Goal: Information Seeking & Learning: Learn about a topic

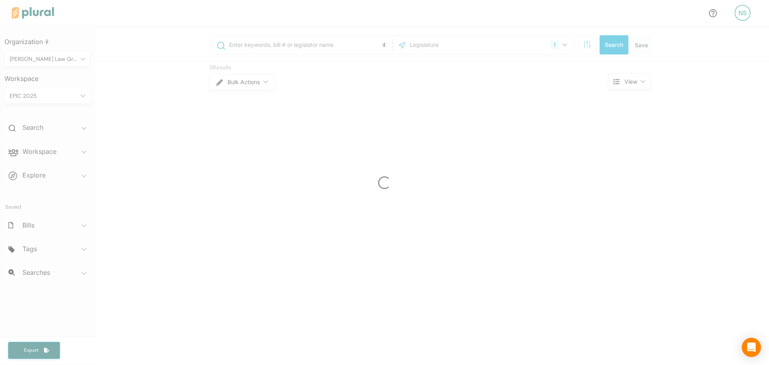
click at [69, 156] on div at bounding box center [384, 182] width 769 height 365
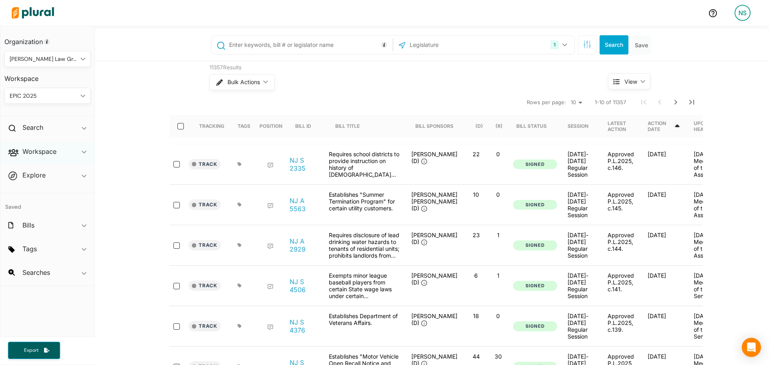
click at [59, 153] on div "Workspace ic_keyboard_arrow_down" at bounding box center [47, 153] width 94 height 22
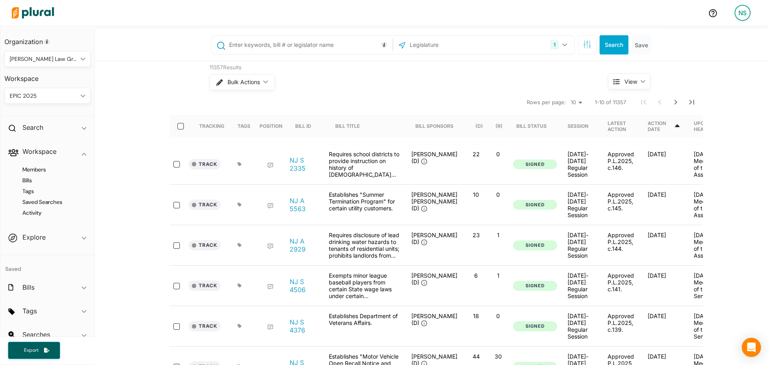
drag, startPoint x: 36, startPoint y: 181, endPoint x: 54, endPoint y: 178, distance: 18.4
click at [36, 181] on h4 "Bills" at bounding box center [49, 181] width 74 height 8
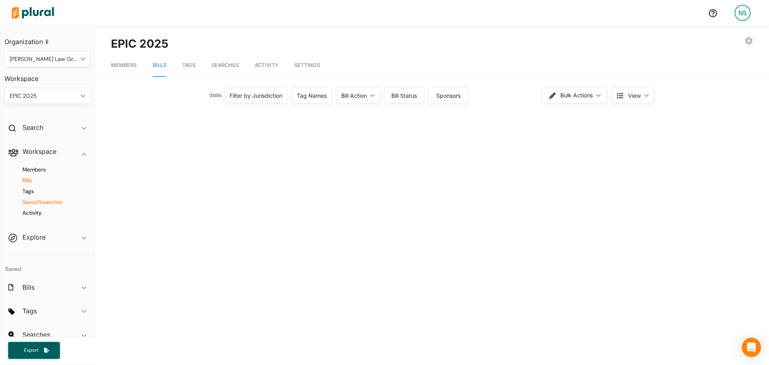
click at [41, 198] on h4 "Saved Searches" at bounding box center [49, 202] width 74 height 8
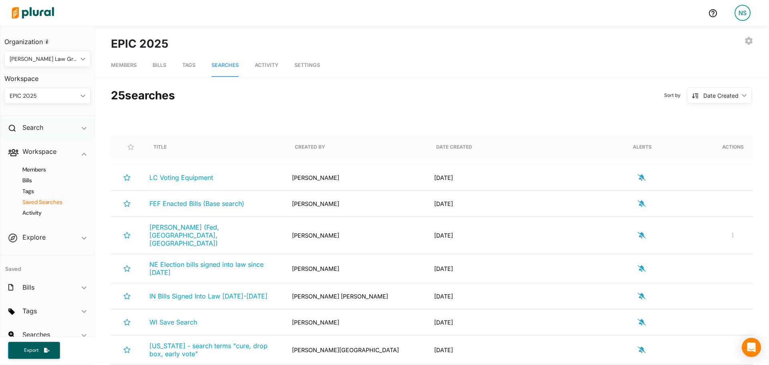
click at [53, 133] on div "Search ic_keyboard_arrow_down" at bounding box center [47, 129] width 94 height 22
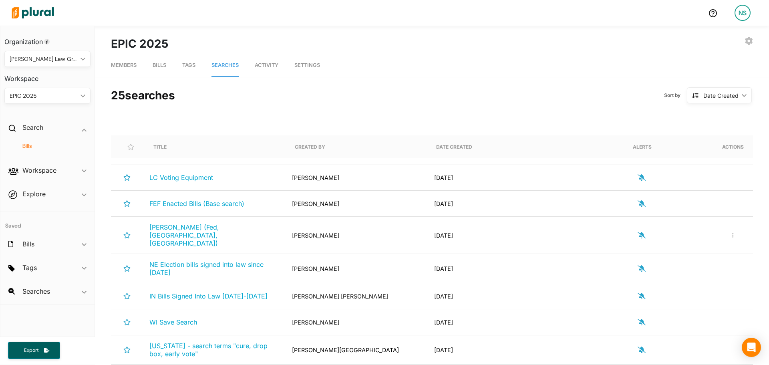
click at [29, 149] on h4 "Bills" at bounding box center [49, 146] width 74 height 8
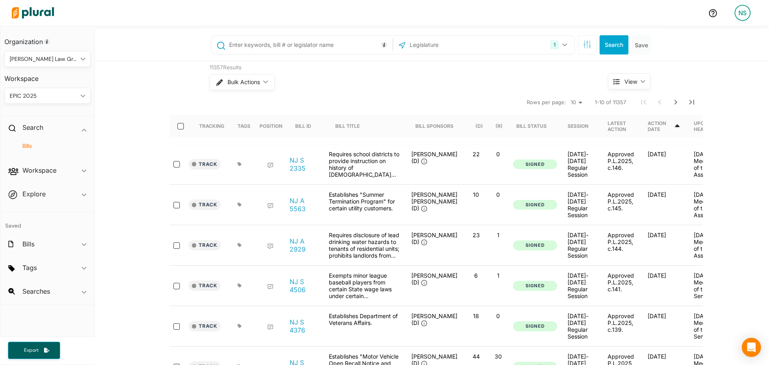
drag, startPoint x: 252, startPoint y: 55, endPoint x: 258, endPoint y: 53, distance: 6.6
click at [252, 55] on div "1 New Jersey US Congress Alabama Alaska Arizona Arkansas California Colorado Co…" at bounding box center [432, 45] width 457 height 32
click at [282, 46] on input "text" at bounding box center [309, 44] width 162 height 15
click at [272, 52] on input "text" at bounding box center [309, 44] width 162 height 15
click at [286, 46] on input "v" at bounding box center [309, 44] width 162 height 15
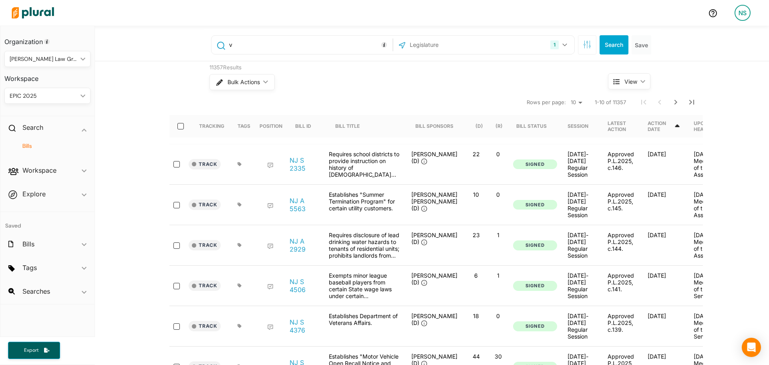
paste input "https://x.com/NEEI_Coalition/status/1973754525417971973"
click at [292, 42] on input "vhttps://x.com/NEEI_Coalition/status/1973754525417971973" at bounding box center [309, 44] width 162 height 15
paste input "text"
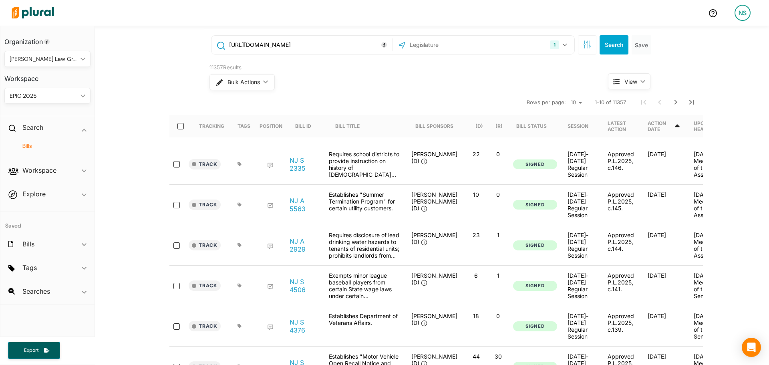
click at [254, 46] on input "https://x.com/NEEI_Coalition/status/1973754525417971973" at bounding box center [309, 44] width 162 height 15
paste input "A-4969"
type input "A-4969"
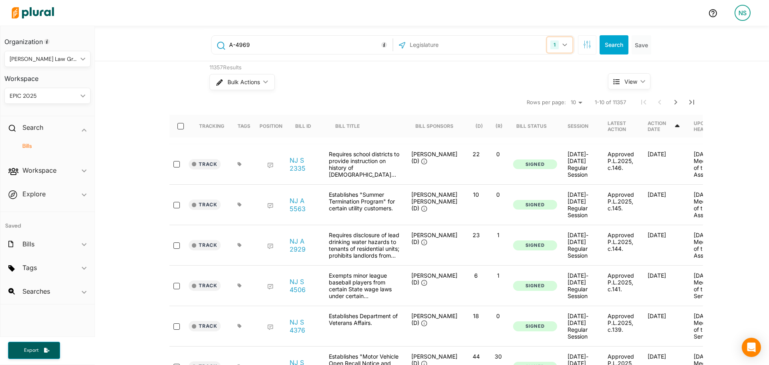
click at [557, 45] on button "1" at bounding box center [559, 44] width 25 height 15
click at [620, 49] on button "Search" at bounding box center [614, 44] width 29 height 19
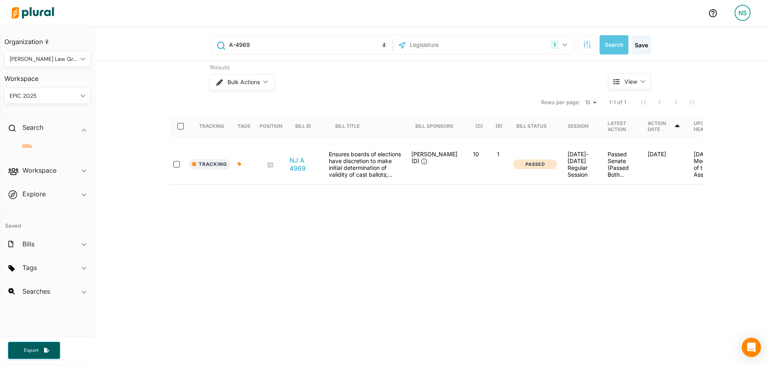
scroll to position [0, 33]
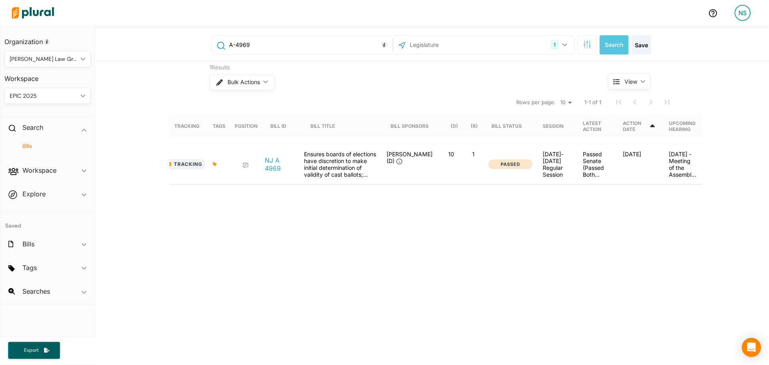
click at [265, 165] on link "NJ A 4969" at bounding box center [280, 164] width 30 height 16
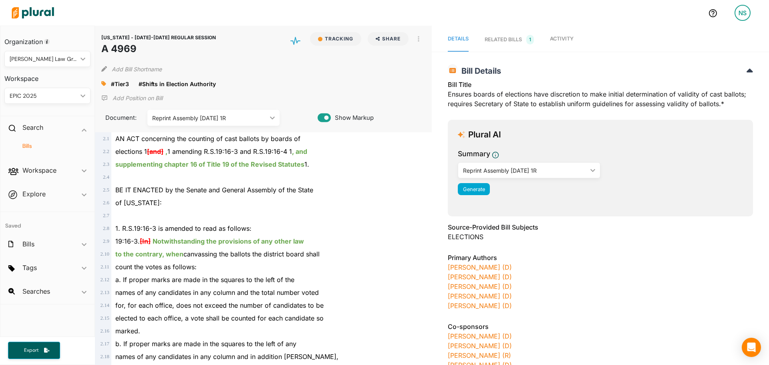
click at [568, 37] on span "Activity" at bounding box center [562, 39] width 24 height 6
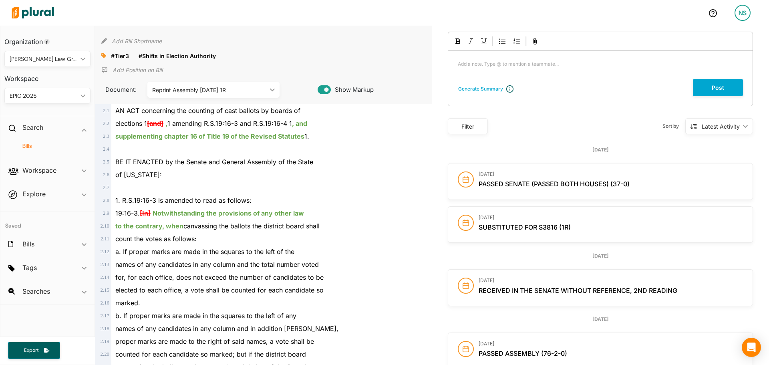
scroll to position [40, 0]
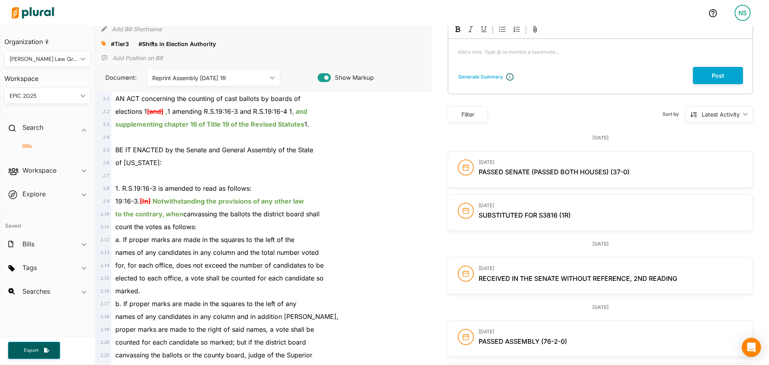
click at [587, 172] on span "Passed Senate (Passed Both Houses) (37-0)" at bounding box center [554, 172] width 151 height 8
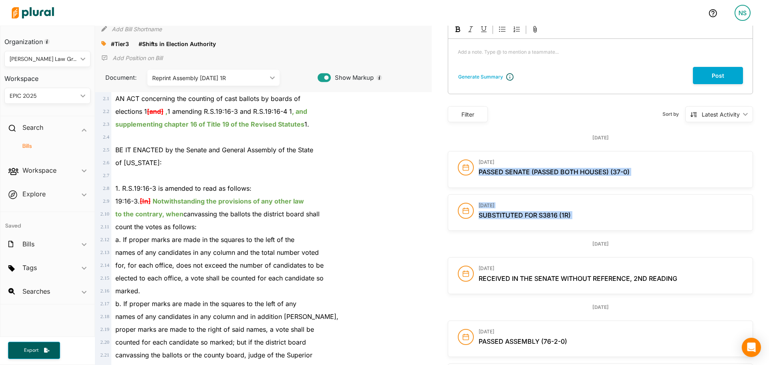
drag, startPoint x: 587, startPoint y: 172, endPoint x: 597, endPoint y: 212, distance: 41.5
click at [597, 212] on div "Monday June 30th June 30, 2025 Passed Senate (Passed Both Houses) (37-0) June 3…" at bounding box center [600, 182] width 305 height 97
click at [597, 212] on h2 "Substituted for S3816 (1R)" at bounding box center [611, 216] width 264 height 8
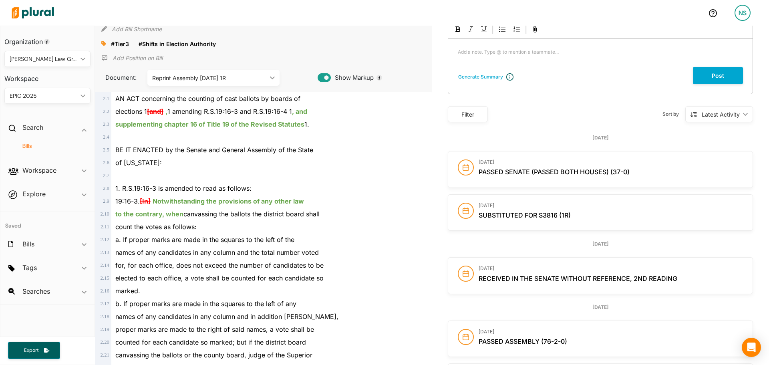
click at [597, 212] on h2 "Substituted for S3816 (1R)" at bounding box center [611, 216] width 264 height 8
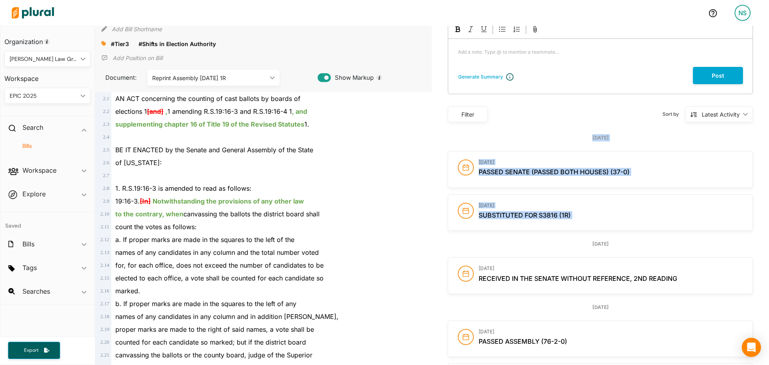
drag, startPoint x: 597, startPoint y: 212, endPoint x: 552, endPoint y: 133, distance: 91.1
drag, startPoint x: 552, startPoint y: 133, endPoint x: 595, endPoint y: 205, distance: 83.7
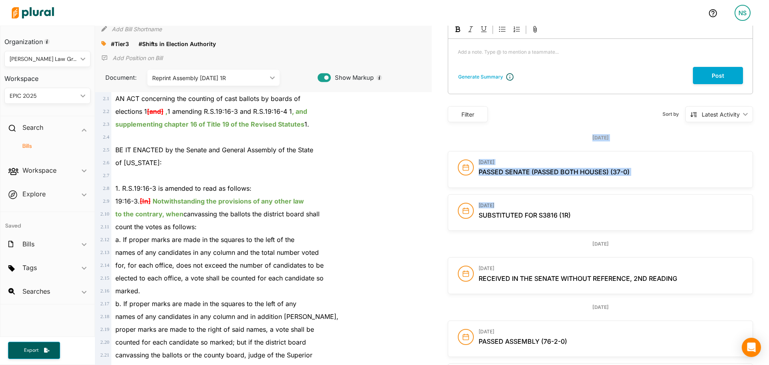
click at [595, 207] on h3 "[DATE]" at bounding box center [611, 206] width 264 height 6
click at [467, 164] on circle at bounding box center [465, 167] width 15 height 15
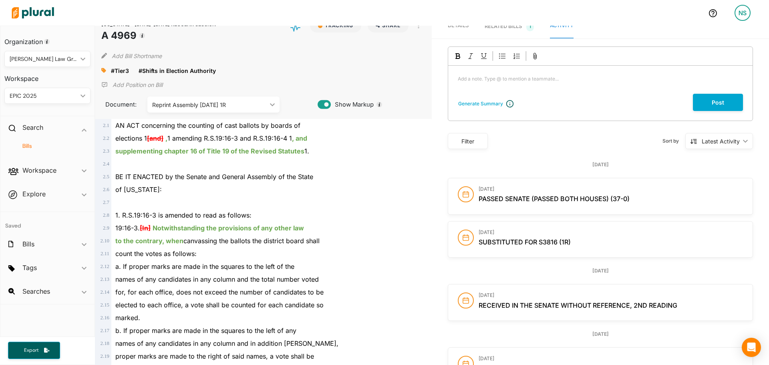
scroll to position [0, 0]
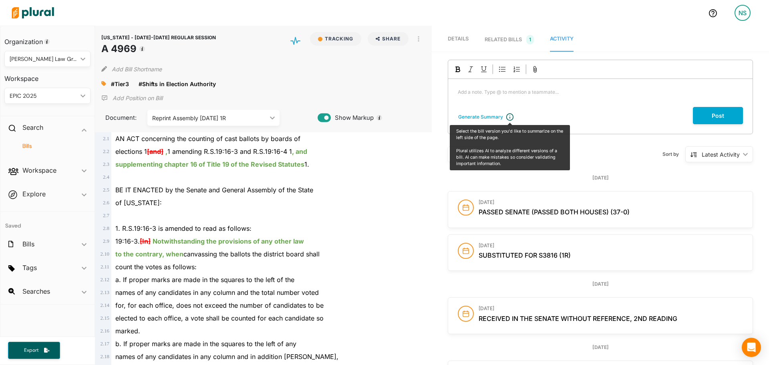
click at [462, 36] on span "Details" at bounding box center [458, 39] width 21 height 6
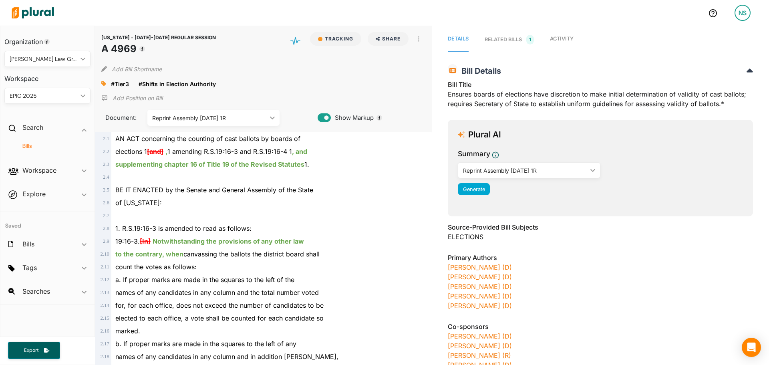
click at [490, 39] on div "RELATED BILLS 1" at bounding box center [509, 40] width 49 height 10
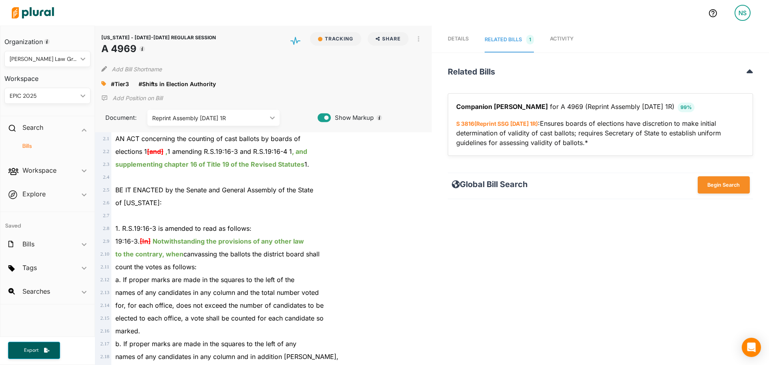
click at [456, 32] on link "Details" at bounding box center [458, 40] width 21 height 25
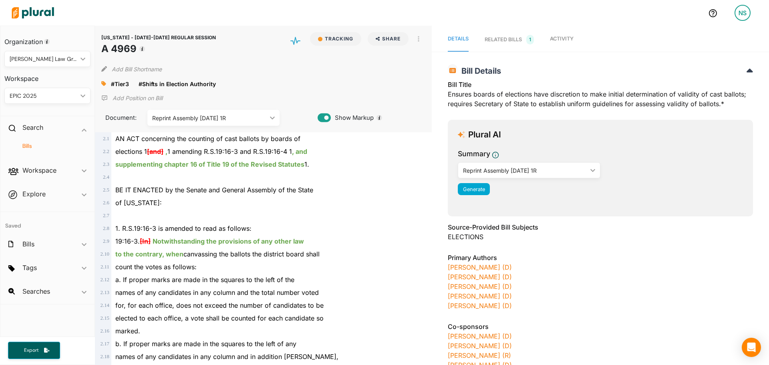
click at [477, 196] on div "Summary Reprint Assembly 12/19/24 1R ic_keyboard_arrow_down Introduced Version …" at bounding box center [600, 174] width 285 height 51
click at [478, 189] on span "Generate" at bounding box center [474, 189] width 22 height 6
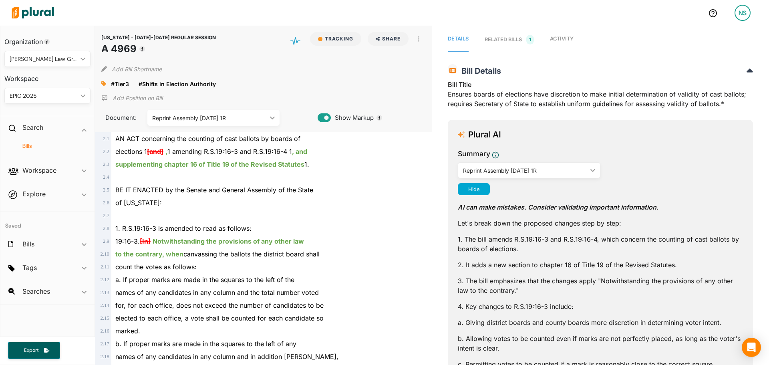
click at [547, 109] on div "Bill Title Ensures boards of elections have discretion to make initial determin…" at bounding box center [600, 97] width 305 height 34
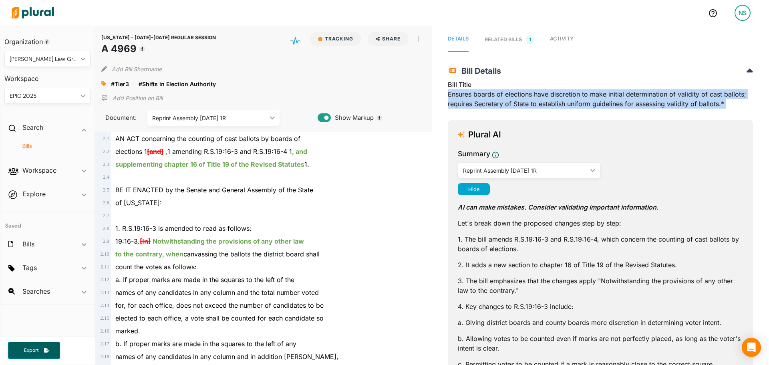
click at [547, 109] on div "Bill Title Ensures boards of elections have discretion to make initial determin…" at bounding box center [600, 97] width 305 height 34
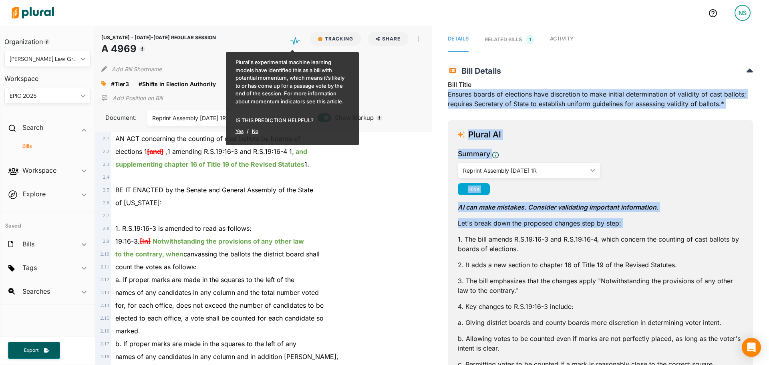
drag, startPoint x: 547, startPoint y: 109, endPoint x: 513, endPoint y: 231, distance: 127.0
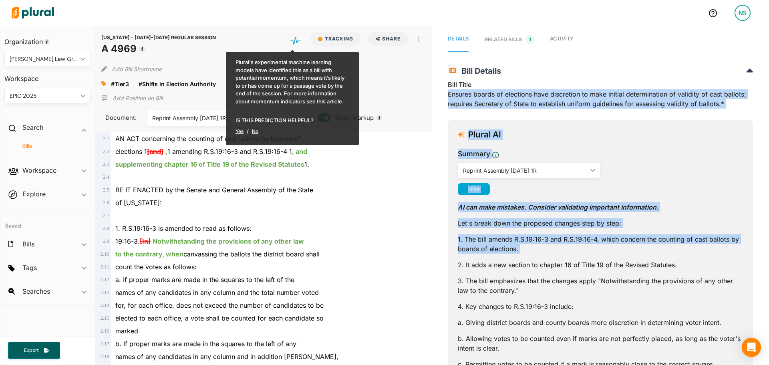
click at [532, 237] on p "1. The bill amends R.S.19:16-3 and R.S.19:16-4, which concern the counting of c…" at bounding box center [600, 243] width 285 height 19
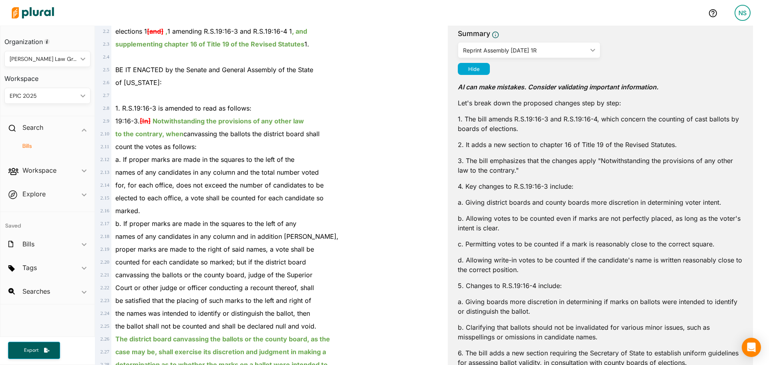
scroll to position [160, 0]
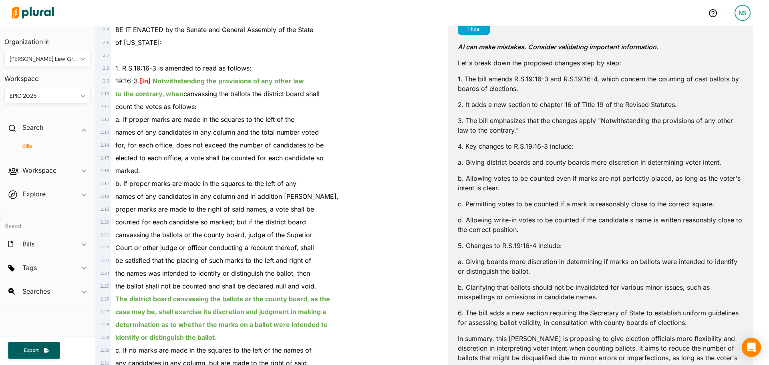
click at [503, 118] on p "3. The bill emphasizes that the changes apply "Notwithstanding the provisions o…" at bounding box center [600, 125] width 285 height 19
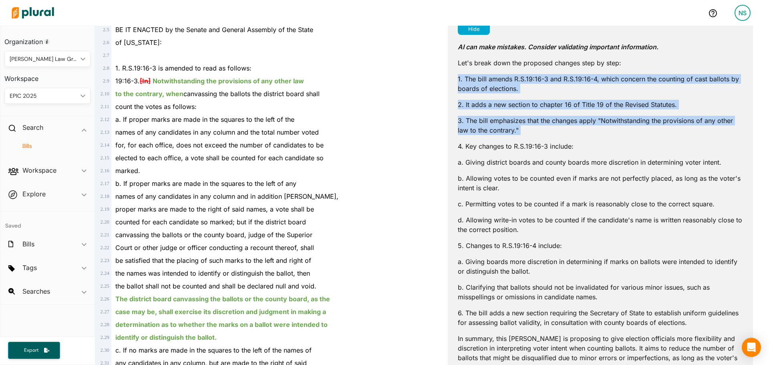
drag, startPoint x: 503, startPoint y: 118, endPoint x: 480, endPoint y: 89, distance: 37.0
click at [480, 90] on div "AI can make mistakes. Consider validating important information. Let's break do…" at bounding box center [600, 238] width 285 height 407
click at [480, 89] on p "1. The bill amends R.S.19:16-3 and R.S.19:16-4, which concern the counting of c…" at bounding box center [600, 83] width 285 height 19
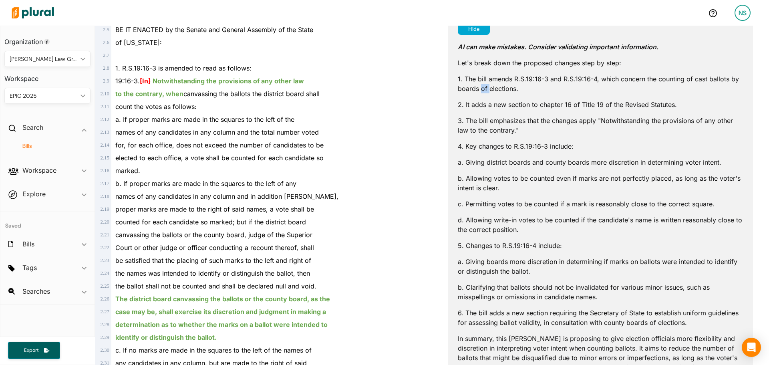
click at [480, 89] on p "1. The bill amends R.S.19:16-3 and R.S.19:16-4, which concern the counting of c…" at bounding box center [600, 83] width 285 height 19
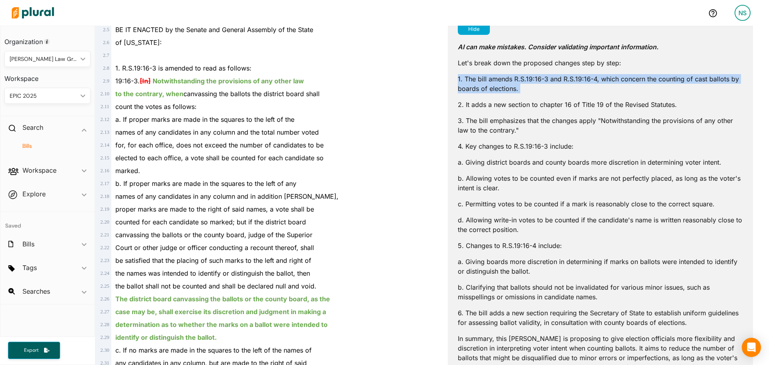
drag, startPoint x: 480, startPoint y: 89, endPoint x: 498, endPoint y: 76, distance: 22.4
click at [497, 78] on p "1. The bill amends R.S.19:16-3 and R.S.19:16-4, which concern the counting of c…" at bounding box center [600, 83] width 285 height 19
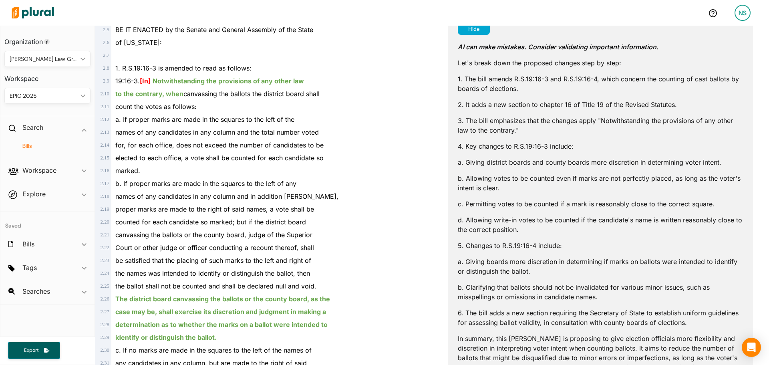
click at [502, 57] on div "AI can make mistakes. Consider validating important information. Let's break do…" at bounding box center [600, 238] width 285 height 407
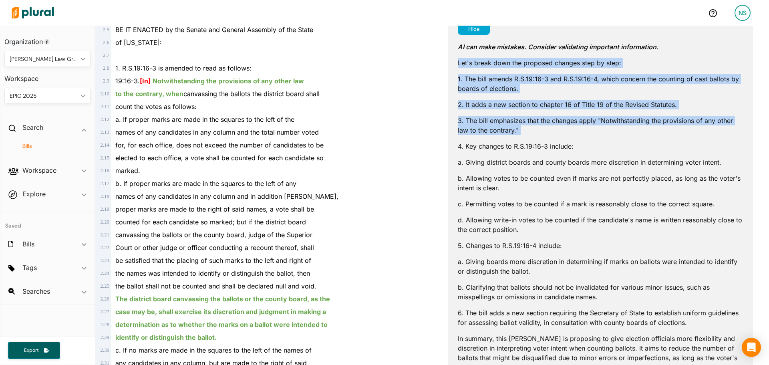
drag, startPoint x: 502, startPoint y: 57, endPoint x: 531, endPoint y: 120, distance: 69.0
click at [531, 120] on div "AI can make mistakes. Consider validating important information. Let's break do…" at bounding box center [600, 238] width 285 height 407
click at [531, 120] on p "3. The bill emphasizes that the changes apply "Notwithstanding the provisions o…" at bounding box center [600, 125] width 285 height 19
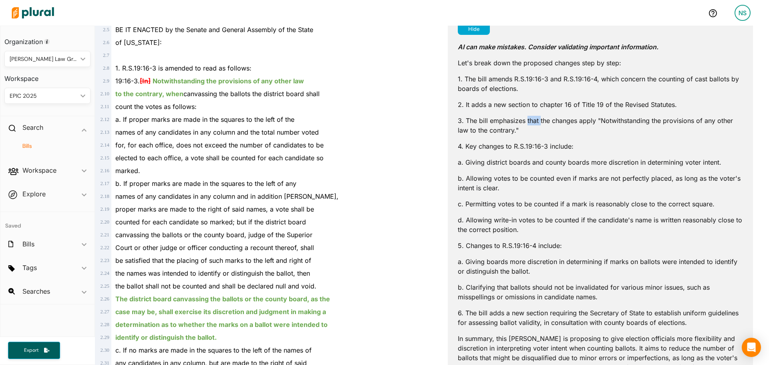
click at [531, 120] on p "3. The bill emphasizes that the changes apply "Notwithstanding the provisions o…" at bounding box center [600, 125] width 285 height 19
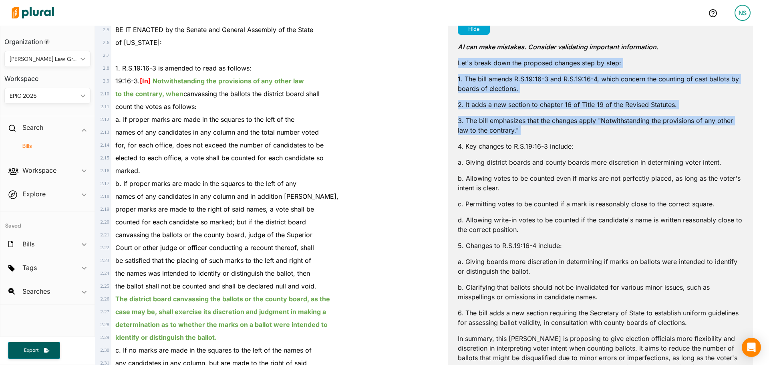
drag, startPoint x: 531, startPoint y: 120, endPoint x: 480, endPoint y: 54, distance: 83.0
click at [480, 54] on div "AI can make mistakes. Consider validating important information. Let's break do…" at bounding box center [600, 238] width 285 height 407
drag, startPoint x: 480, startPoint y: 54, endPoint x: 510, endPoint y: 124, distance: 76.4
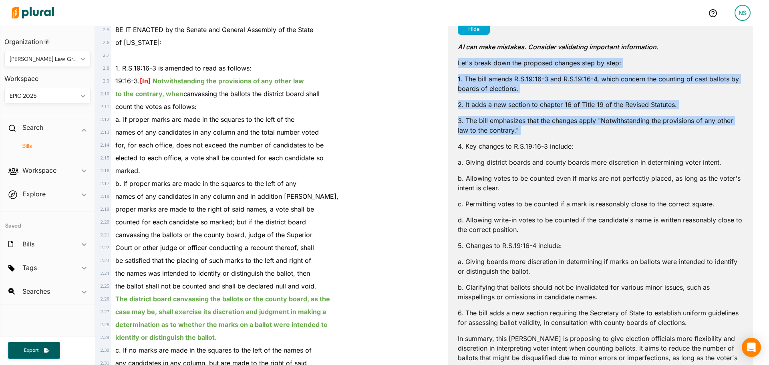
click at [510, 124] on div "AI can make mistakes. Consider validating important information. Let's break do…" at bounding box center [600, 238] width 285 height 407
click at [510, 124] on p "3. The bill emphasizes that the changes apply "Notwithstanding the provisions o…" at bounding box center [600, 125] width 285 height 19
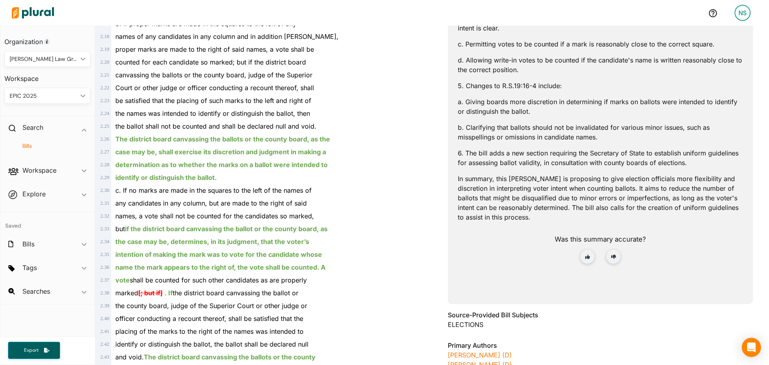
scroll to position [320, 0]
click at [245, 155] on div "case may be, shall exercise its discretion and judgment in making a" at bounding box center [267, 151] width 312 height 13
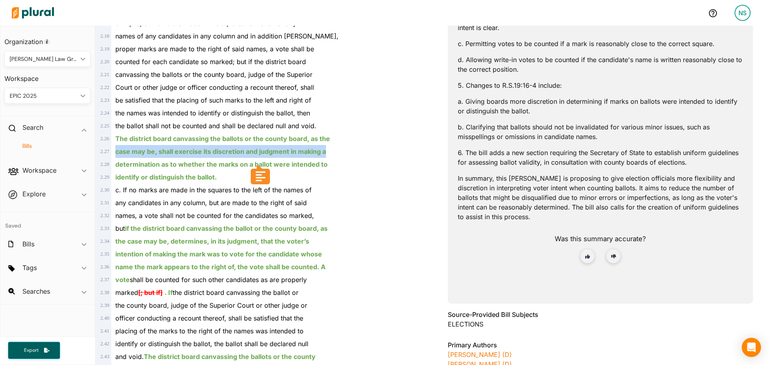
click at [245, 155] on div "case may be, shall exercise its discretion and judgment in making a" at bounding box center [267, 151] width 312 height 13
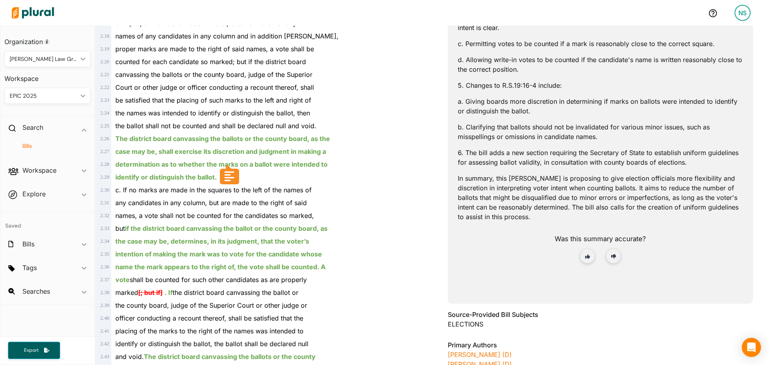
click at [135, 144] on div "The district board canvassing the ballots or the county board, as the" at bounding box center [267, 138] width 312 height 13
click at [125, 133] on div "The district board canvassing the ballots or the county board, as the" at bounding box center [267, 138] width 312 height 13
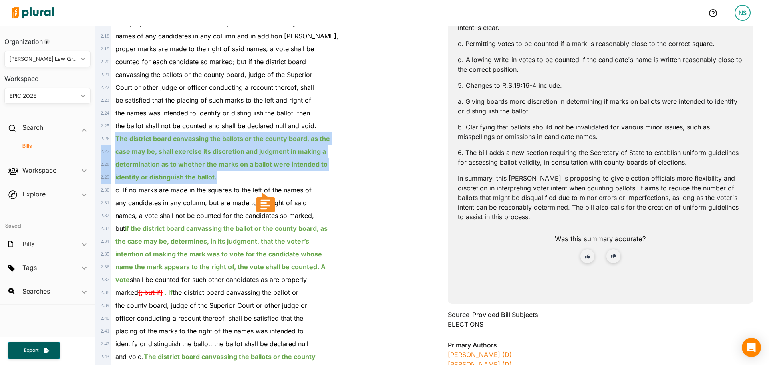
drag, startPoint x: 125, startPoint y: 133, endPoint x: 223, endPoint y: 180, distance: 108.8
click at [223, 180] on div "identify or distinguish the ballot." at bounding box center [267, 177] width 312 height 13
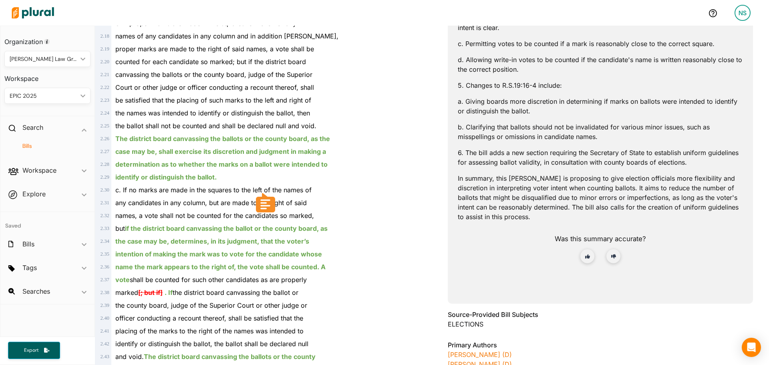
click at [223, 180] on div "identify or distinguish the ballot." at bounding box center [267, 177] width 312 height 13
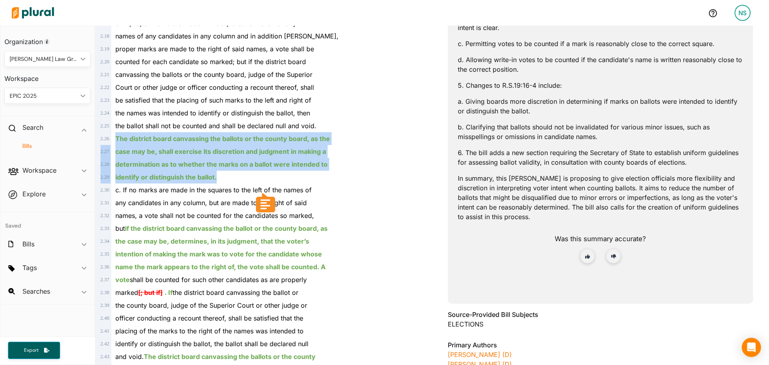
drag, startPoint x: 223, startPoint y: 180, endPoint x: 127, endPoint y: 141, distance: 103.7
click at [127, 141] on ins "The district board canvassing the ballots or the county board, as the" at bounding box center [222, 139] width 215 height 8
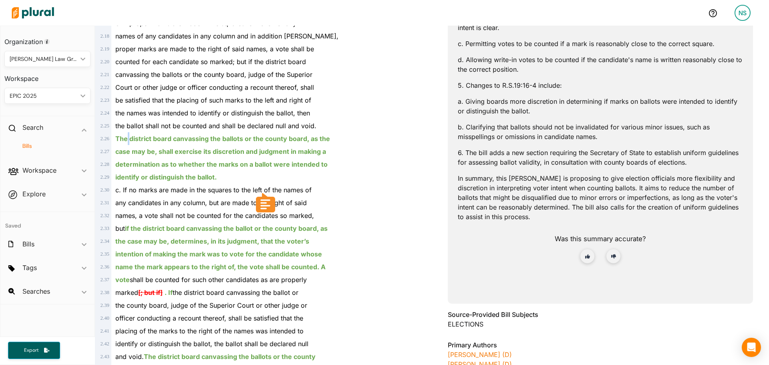
click at [127, 141] on ins "The district board canvassing the ballots or the county board, as the" at bounding box center [222, 139] width 215 height 8
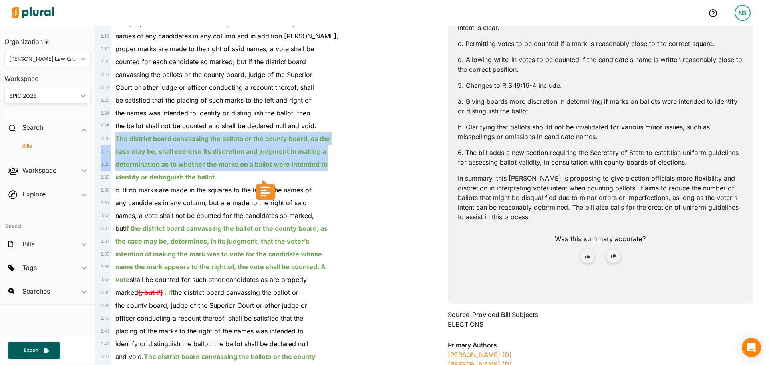
drag, startPoint x: 127, startPoint y: 141, endPoint x: 219, endPoint y: 164, distance: 95.2
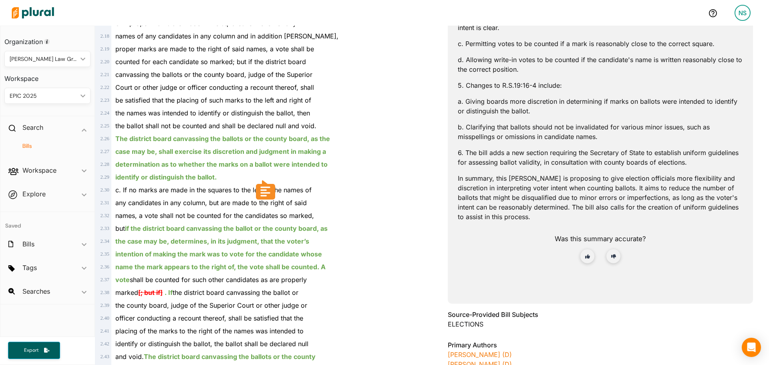
click at [270, 175] on div "identify or distinguish the ballot." at bounding box center [267, 177] width 312 height 13
click at [220, 178] on div "identify or distinguish the ballot." at bounding box center [267, 177] width 312 height 13
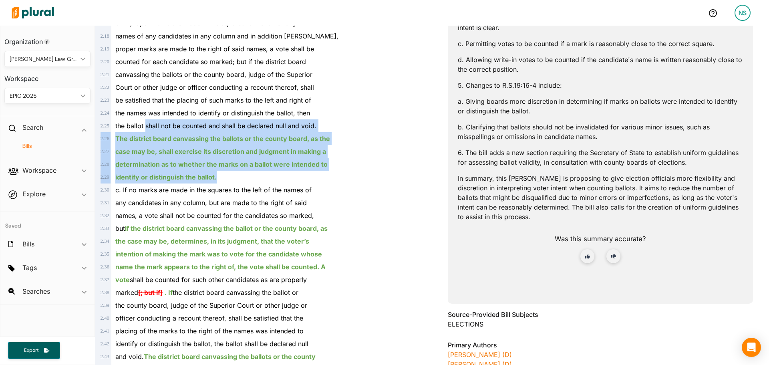
drag, startPoint x: 220, startPoint y: 178, endPoint x: 142, endPoint y: 129, distance: 92.5
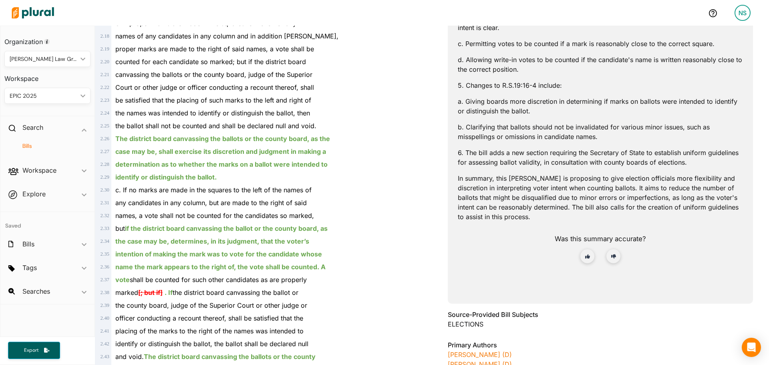
click at [142, 129] on span "the ballot shall not be counted and shall be declared null and void." at bounding box center [215, 126] width 201 height 8
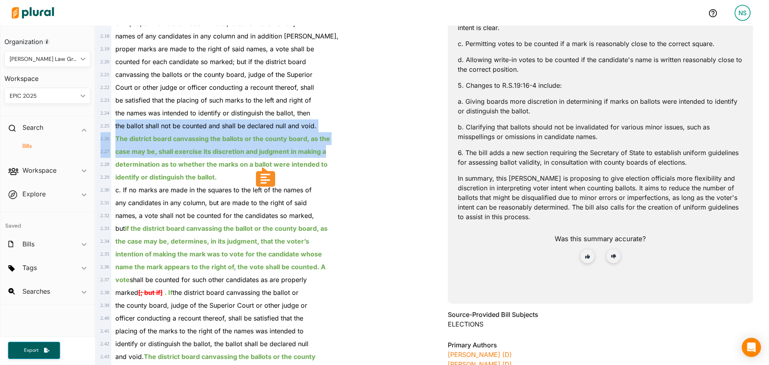
drag, startPoint x: 142, startPoint y: 129, endPoint x: 200, endPoint y: 159, distance: 65.8
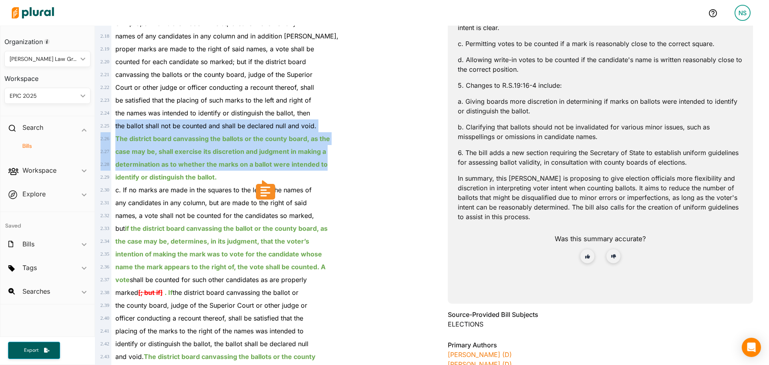
click at [201, 159] on div "determination as to whether the marks on a ballot were intended to" at bounding box center [267, 164] width 312 height 13
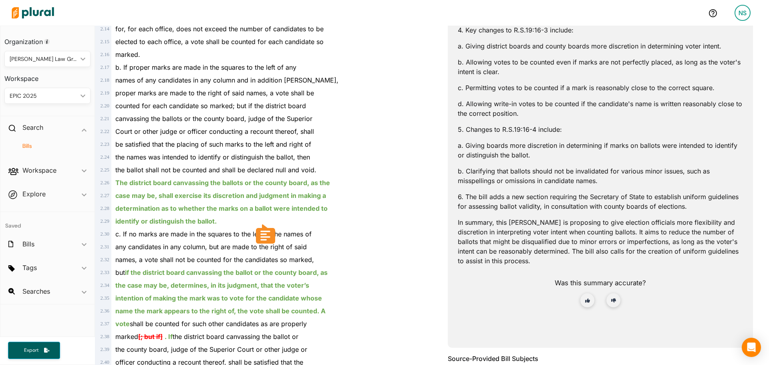
scroll to position [280, 0]
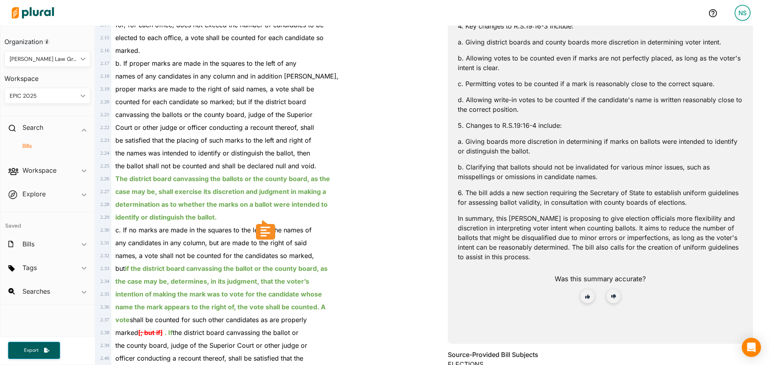
click at [541, 191] on p "6. The bill adds a new section requiring the Secretary of State to establish un…" at bounding box center [600, 197] width 285 height 19
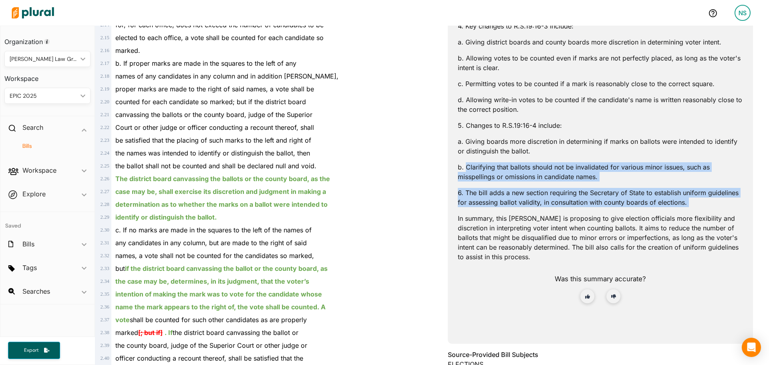
drag, startPoint x: 541, startPoint y: 191, endPoint x: 509, endPoint y: 151, distance: 51.6
click at [509, 151] on div "AI can make mistakes. Consider validating important information. Let's break do…" at bounding box center [600, 118] width 285 height 407
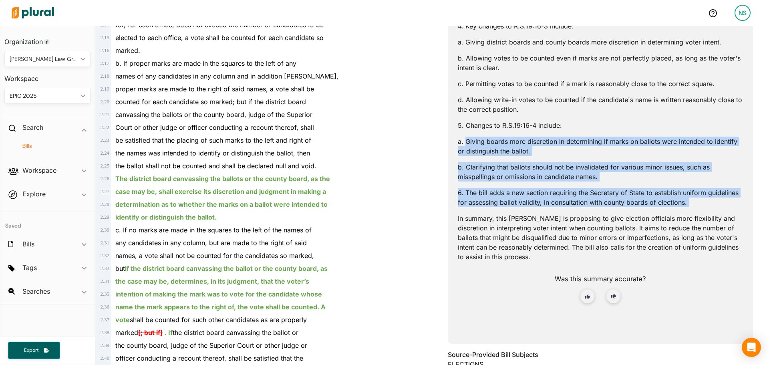
click at [509, 151] on p "a. Giving boards more discretion in determining if marks on ballots were intend…" at bounding box center [600, 146] width 285 height 19
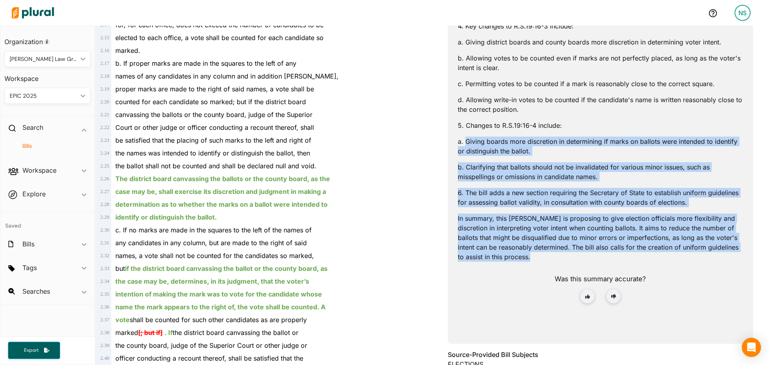
drag, startPoint x: 509, startPoint y: 151, endPoint x: 536, endPoint y: 229, distance: 83.0
click at [536, 229] on div "AI can make mistakes. Consider validating important information. Let's break do…" at bounding box center [600, 118] width 285 height 407
click at [536, 229] on p "In summary, this bill is proposing to give election officials more flexibility …" at bounding box center [600, 238] width 285 height 48
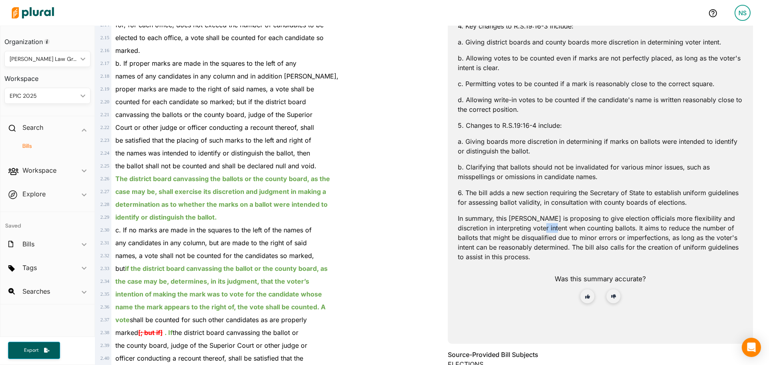
click at [536, 229] on p "In summary, this bill is proposing to give election officials more flexibility …" at bounding box center [600, 238] width 285 height 48
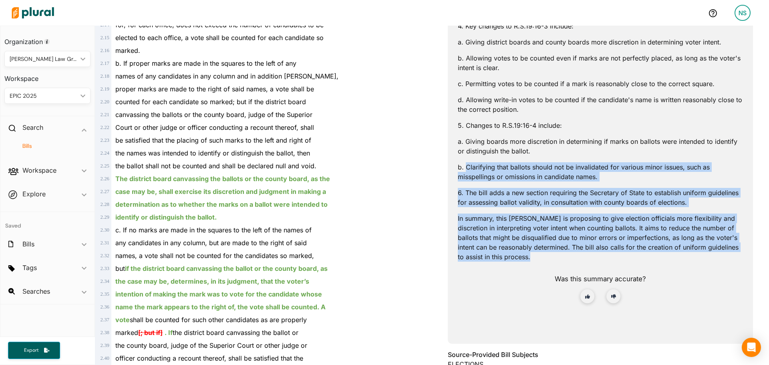
drag, startPoint x: 536, startPoint y: 229, endPoint x: 510, endPoint y: 158, distance: 75.8
click at [510, 160] on div "AI can make mistakes. Consider validating important information. Let's break do…" at bounding box center [600, 118] width 285 height 407
click at [510, 158] on div "AI can make mistakes. Consider validating important information. Let's break do…" at bounding box center [600, 118] width 285 height 407
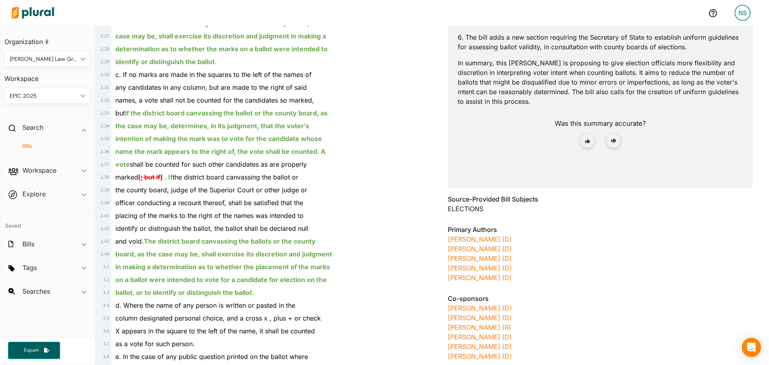
scroll to position [441, 0]
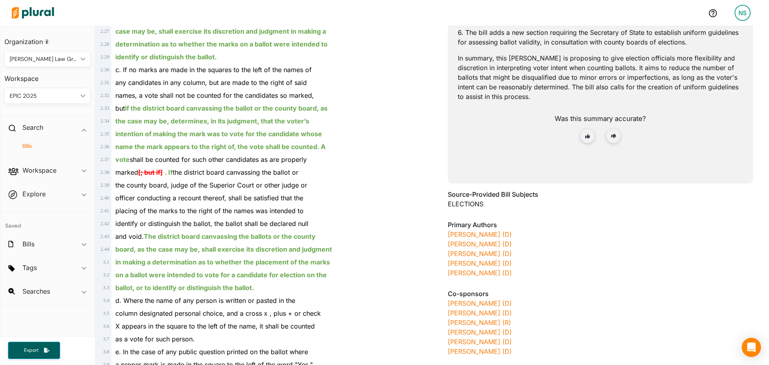
click at [147, 233] on ins "The district board canvassing the ballots or the county" at bounding box center [230, 236] width 172 height 8
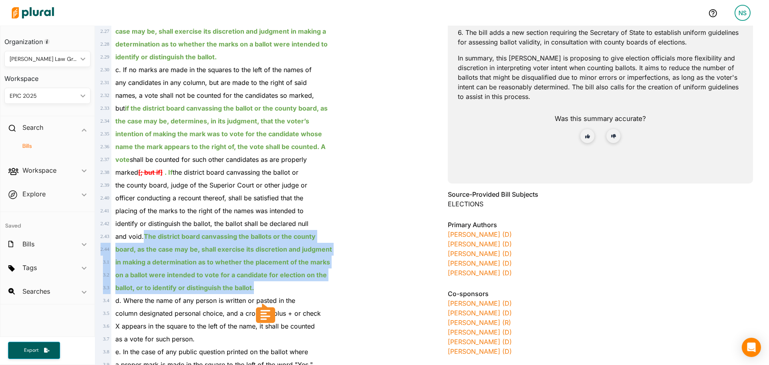
drag, startPoint x: 147, startPoint y: 233, endPoint x: 273, endPoint y: 286, distance: 136.3
click at [273, 286] on div "ballot, or to identify or distinguish the ballot." at bounding box center [267, 287] width 312 height 13
drag, startPoint x: 273, startPoint y: 286, endPoint x: 157, endPoint y: 235, distance: 127.0
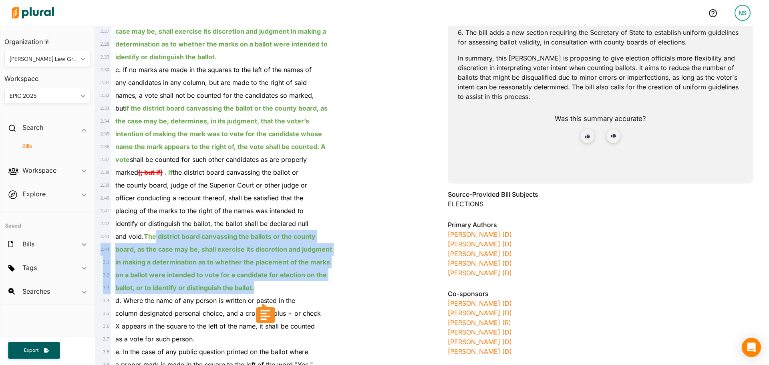
click at [157, 235] on ins "The district board canvassing the ballots or the county" at bounding box center [230, 236] width 172 height 8
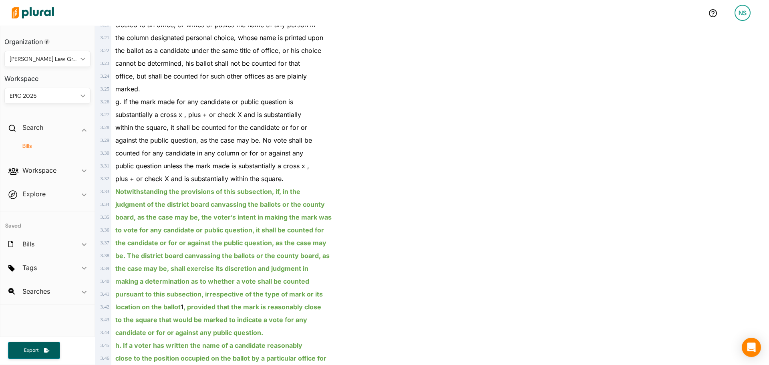
click at [215, 202] on ins "judgment of the district board canvassing the ballots or the county" at bounding box center [220, 204] width 210 height 8
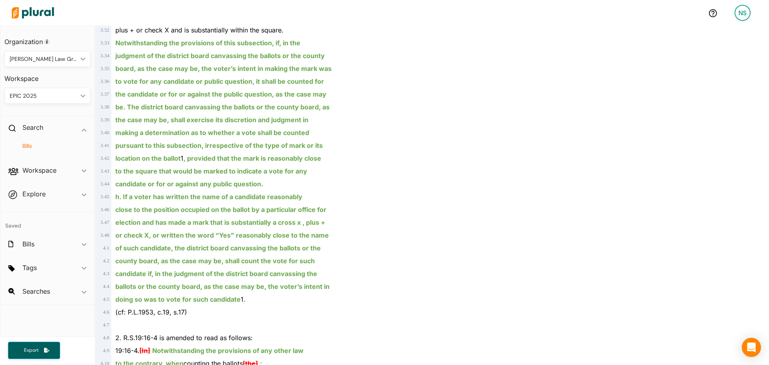
scroll to position [1162, 0]
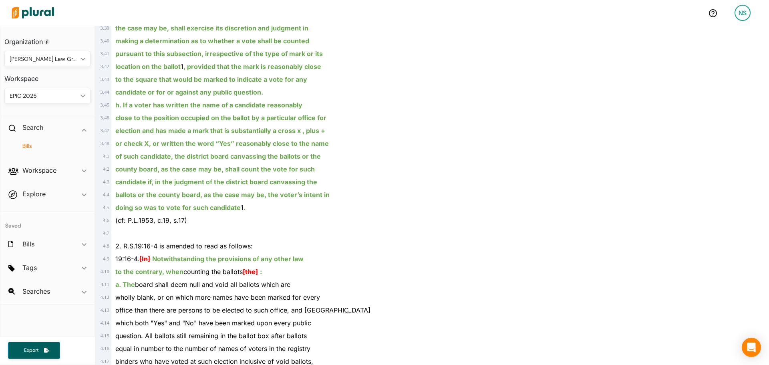
click at [139, 105] on ins "h. If a voter has written the name of a candidate reasonably" at bounding box center [208, 105] width 187 height 8
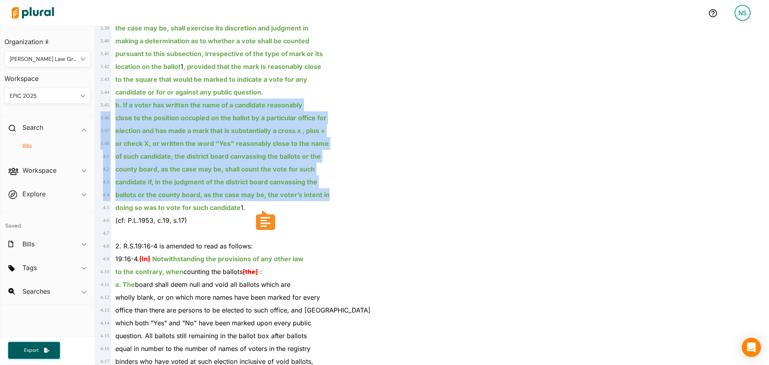
drag, startPoint x: 139, startPoint y: 105, endPoint x: 226, endPoint y: 200, distance: 128.4
click at [226, 200] on div "ballots or the county board, as the case may be, the voter’s intent in" at bounding box center [267, 194] width 312 height 13
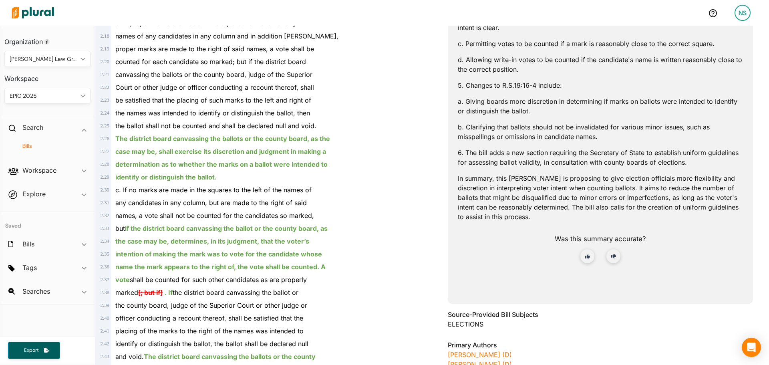
scroll to position [280, 0]
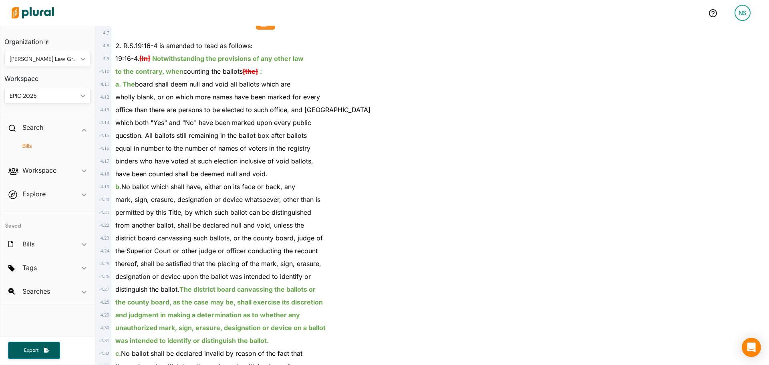
click at [260, 195] on div "mark, sign, erasure, designation or device whatsoever, other than is" at bounding box center [267, 199] width 312 height 13
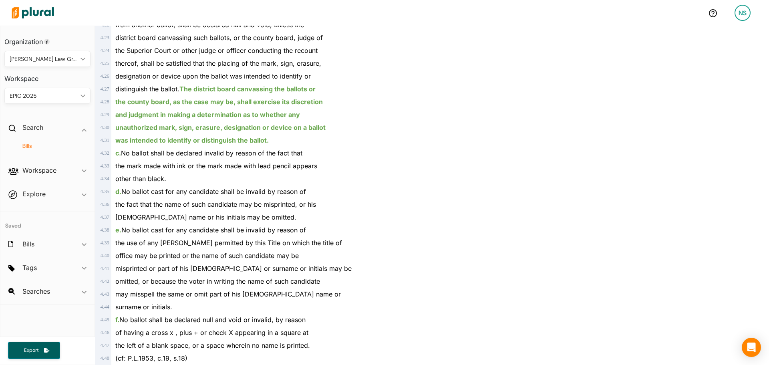
scroll to position [1687, 0]
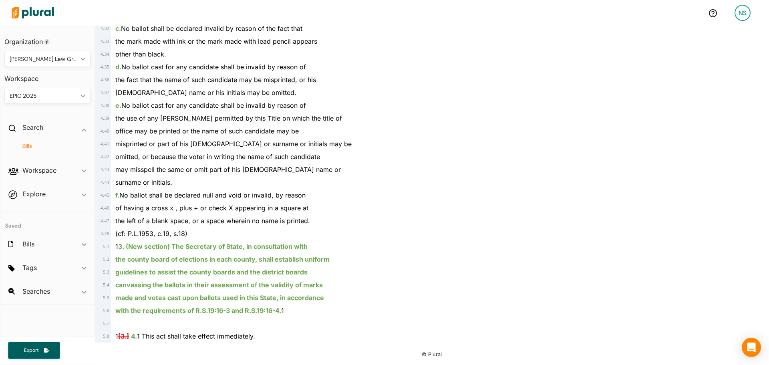
click at [187, 286] on ins "canvassing the ballots in their assessment of the validity of marks" at bounding box center [219, 285] width 208 height 8
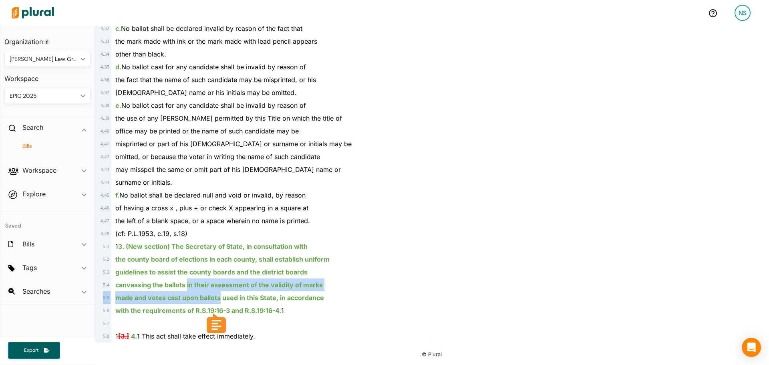
drag, startPoint x: 187, startPoint y: 286, endPoint x: 204, endPoint y: 293, distance: 18.1
click at [203, 295] on ins "made and votes cast upon ballots used in this State, in accordance" at bounding box center [219, 298] width 209 height 8
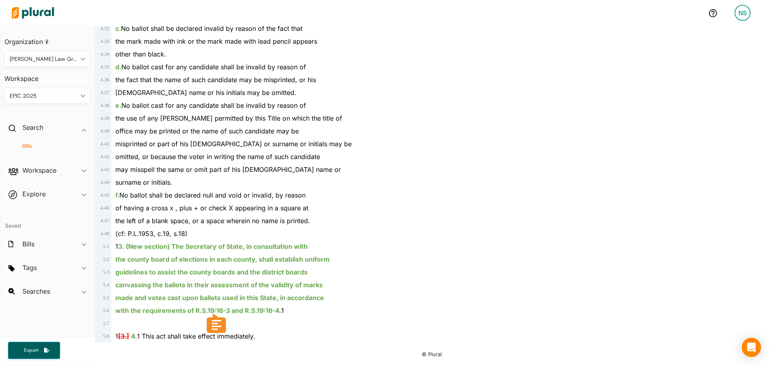
click at [187, 283] on ins "canvassing the ballots in their assessment of the validity of marks" at bounding box center [219, 285] width 208 height 8
drag, startPoint x: 187, startPoint y: 283, endPoint x: 314, endPoint y: 285, distance: 127.8
click at [314, 285] on ins "canvassing the ballots in their assessment of the validity of marks" at bounding box center [219, 285] width 208 height 8
copy ins "in their assessment of the validity of marks"
click at [173, 287] on ins "canvassing the ballots in their assessment of the validity of marks" at bounding box center [219, 285] width 208 height 8
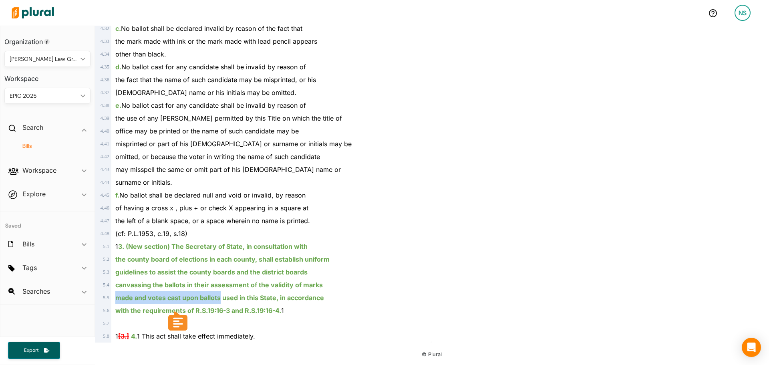
drag, startPoint x: 114, startPoint y: 297, endPoint x: 221, endPoint y: 293, distance: 106.6
click at [221, 293] on div "made and votes cast upon ballots used in this State, in accordance" at bounding box center [267, 297] width 312 height 13
copy ins "made and votes cast upon ballots"
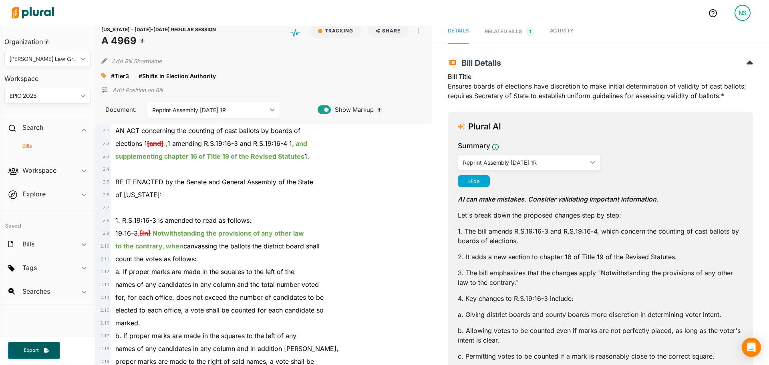
scroll to position [0, 0]
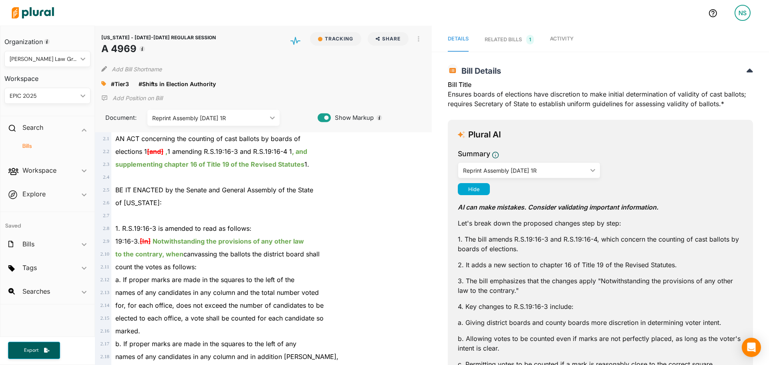
click at [520, 48] on link "RELATED BILLS 1" at bounding box center [509, 40] width 49 height 24
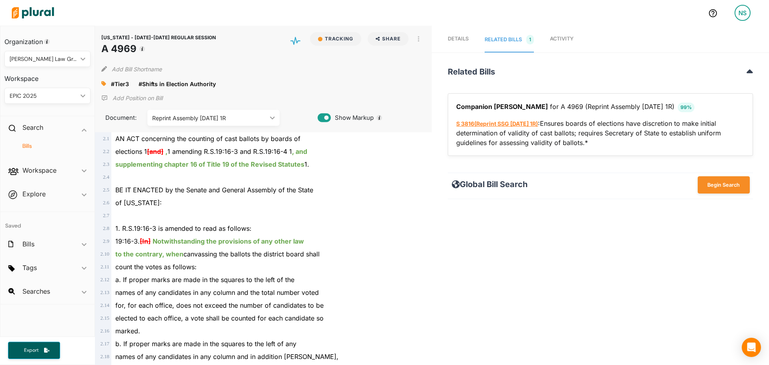
click at [523, 124] on span "( Reprint SSG 2/25/25 1R )" at bounding box center [506, 123] width 64 height 7
click at [552, 40] on span "Activity" at bounding box center [562, 39] width 24 height 6
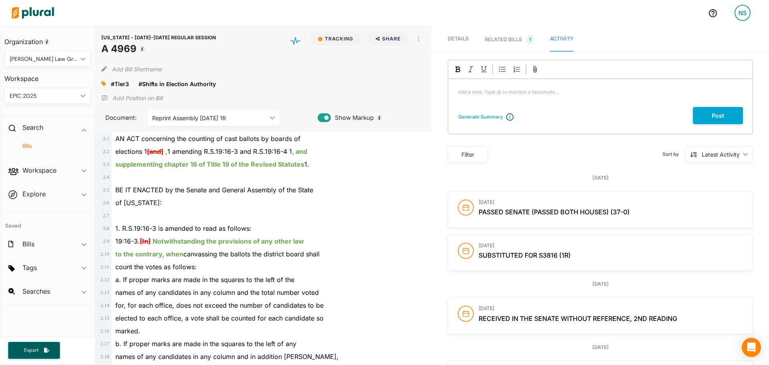
click at [476, 38] on nav "Details RELATED BILLS 1 Activity" at bounding box center [600, 39] width 337 height 26
click at [464, 38] on span "Details" at bounding box center [458, 39] width 21 height 6
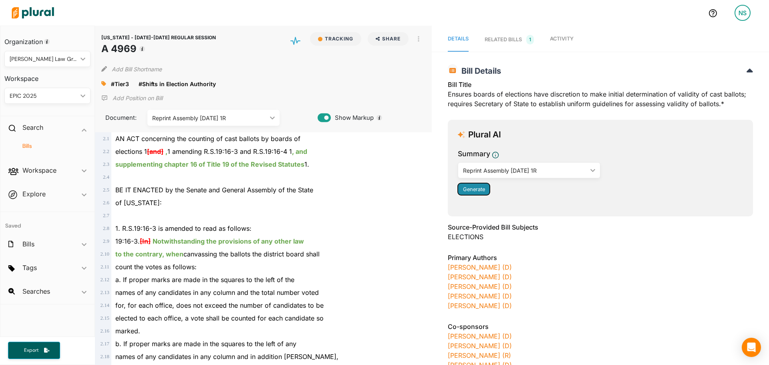
click at [477, 193] on button "Generate" at bounding box center [474, 189] width 32 height 12
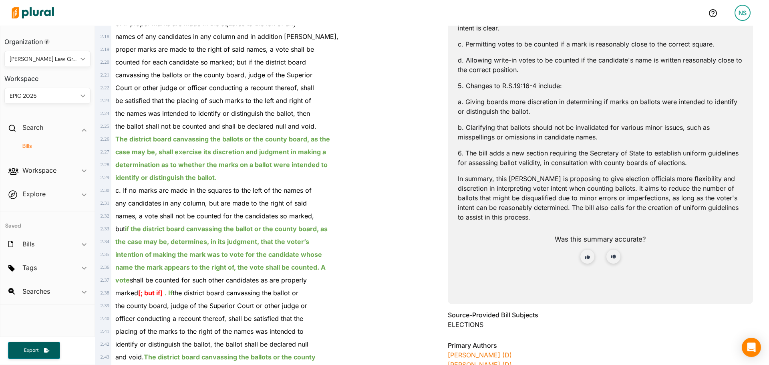
scroll to position [320, 0]
click at [258, 272] on div "name the mark appears to the right of, the vote shall be counted. A" at bounding box center [267, 266] width 312 height 13
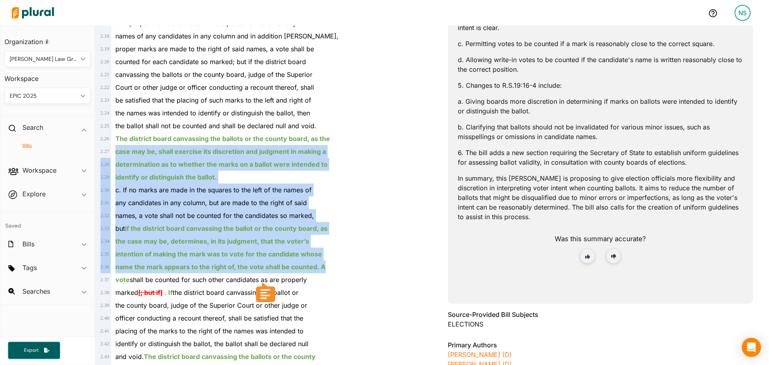
drag, startPoint x: 258, startPoint y: 272, endPoint x: 185, endPoint y: 141, distance: 149.8
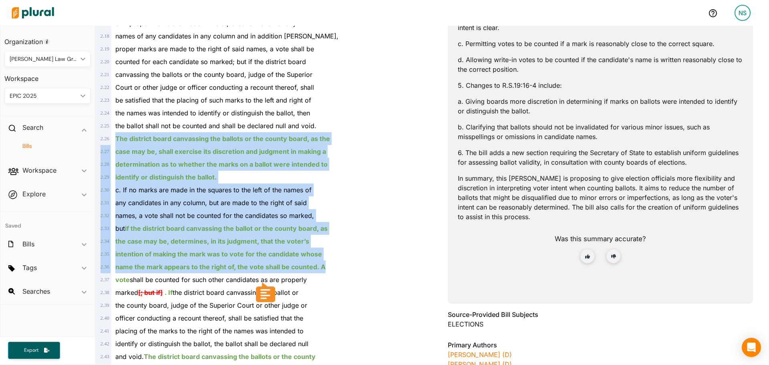
click at [185, 141] on ins "The district board canvassing the ballots or the county board, as the" at bounding box center [222, 139] width 215 height 8
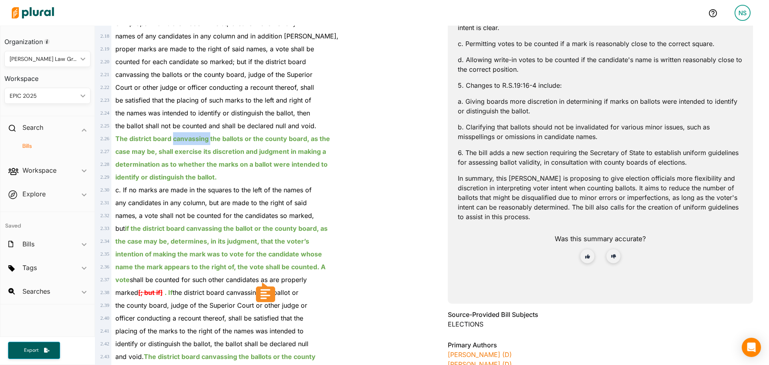
click at [185, 141] on ins "The district board canvassing the ballots or the county board, as the" at bounding box center [222, 139] width 215 height 8
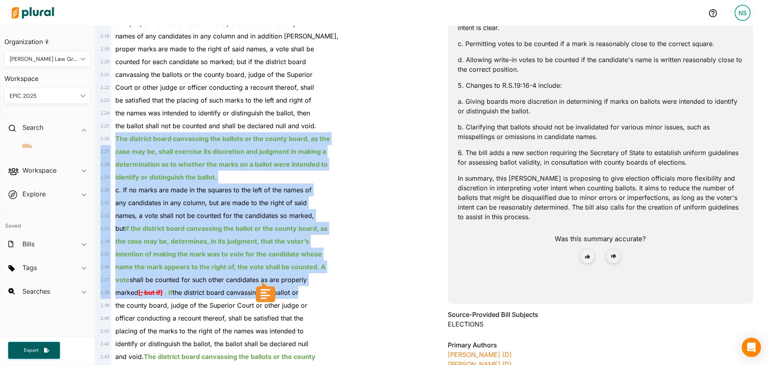
drag, startPoint x: 185, startPoint y: 141, endPoint x: 231, endPoint y: 295, distance: 160.7
click at [202, 292] on span "marked [; but if] . If the district board canvassing the ballot or" at bounding box center [206, 292] width 183 height 8
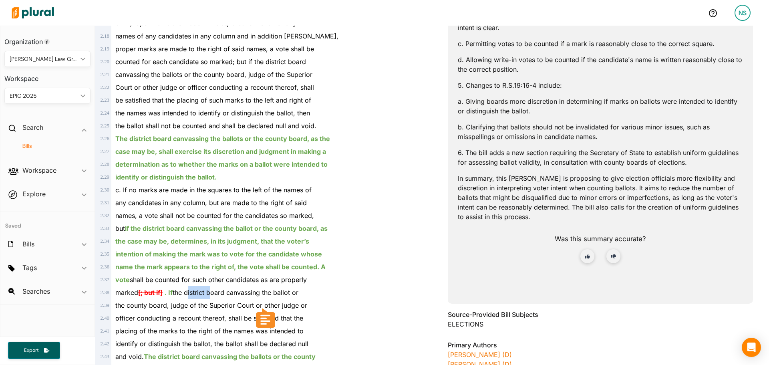
click at [202, 292] on span "marked [; but if] . If the district board canvassing the ballot or" at bounding box center [206, 292] width 183 height 8
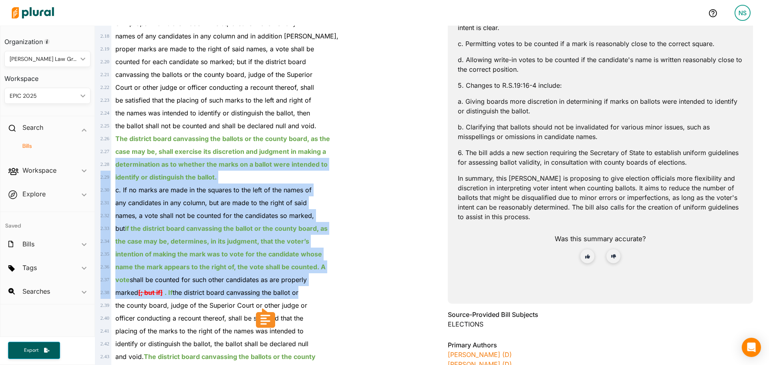
drag, startPoint x: 202, startPoint y: 292, endPoint x: 137, endPoint y: 142, distance: 162.8
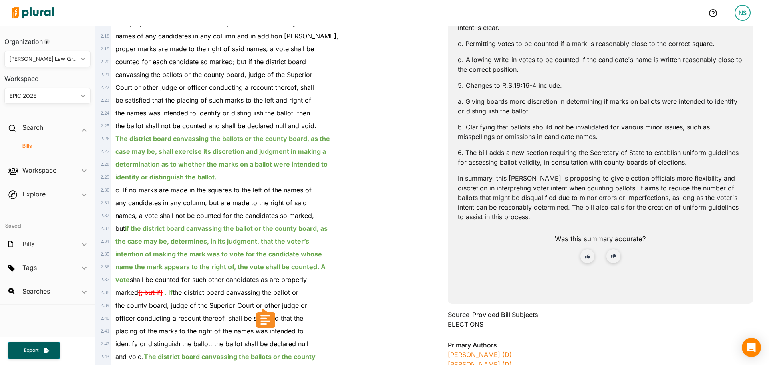
click at [137, 142] on ins "The district board canvassing the ballots or the county board, as the" at bounding box center [222, 139] width 215 height 8
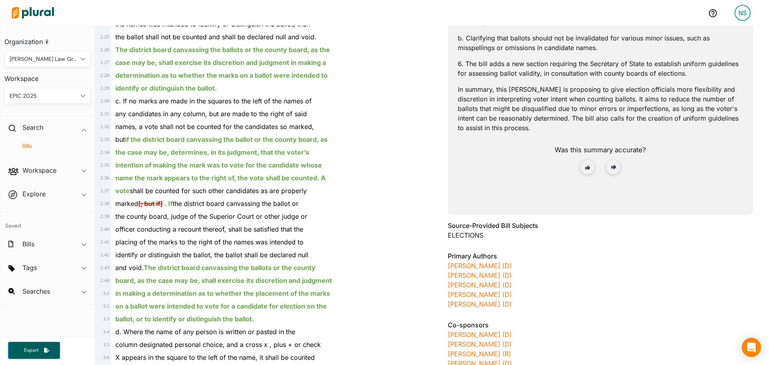
scroll to position [441, 0]
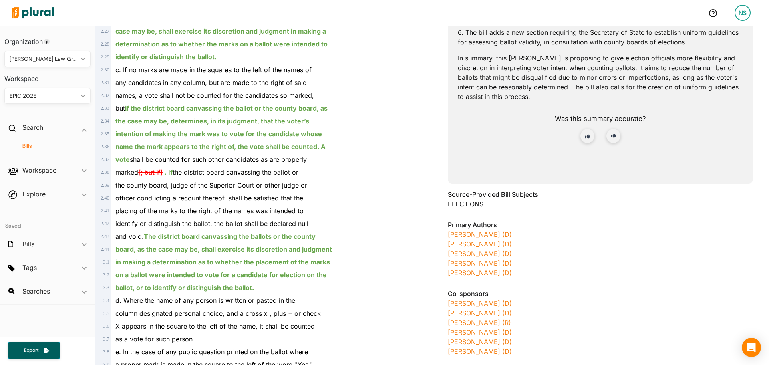
click at [148, 188] on span "the county board, judge of the Superior Court or other judge or" at bounding box center [211, 185] width 192 height 8
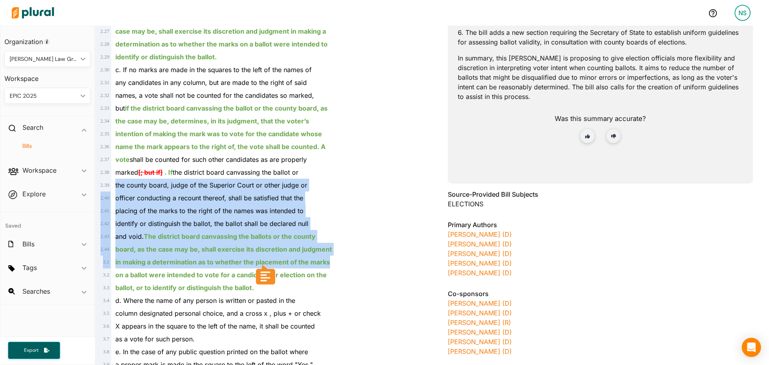
drag, startPoint x: 148, startPoint y: 188, endPoint x: 196, endPoint y: 257, distance: 84.0
click at [196, 257] on div "in making a determination as to whether the placement of the marks" at bounding box center [267, 262] width 312 height 13
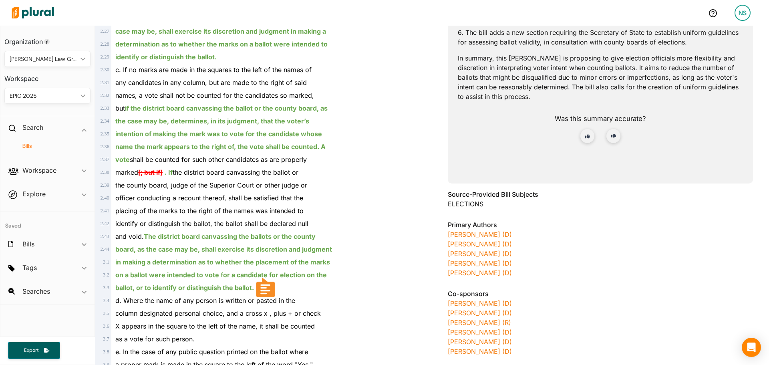
click at [151, 232] on div "and void. The district board canvassing the ballots or the county" at bounding box center [267, 236] width 312 height 13
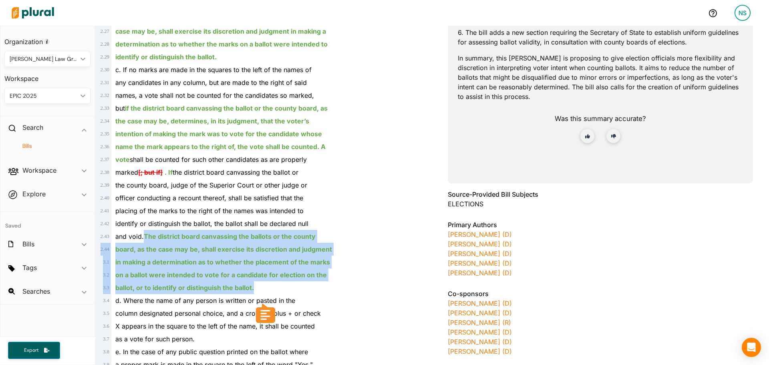
drag, startPoint x: 151, startPoint y: 232, endPoint x: 272, endPoint y: 284, distance: 131.2
click at [272, 284] on div "ballot, or to identify or distinguish the ballot." at bounding box center [267, 287] width 312 height 13
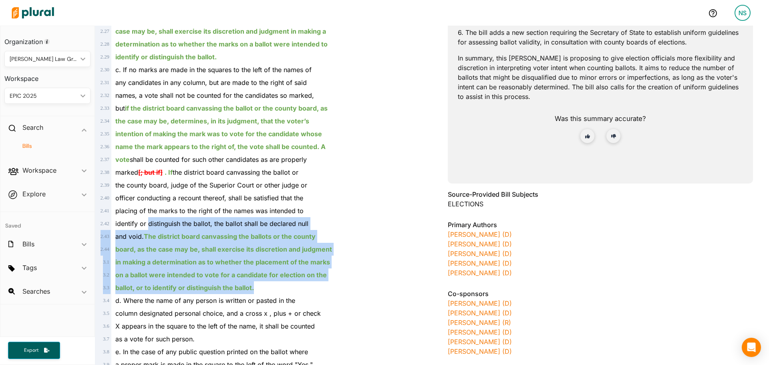
drag, startPoint x: 272, startPoint y: 284, endPoint x: 151, endPoint y: 208, distance: 142.7
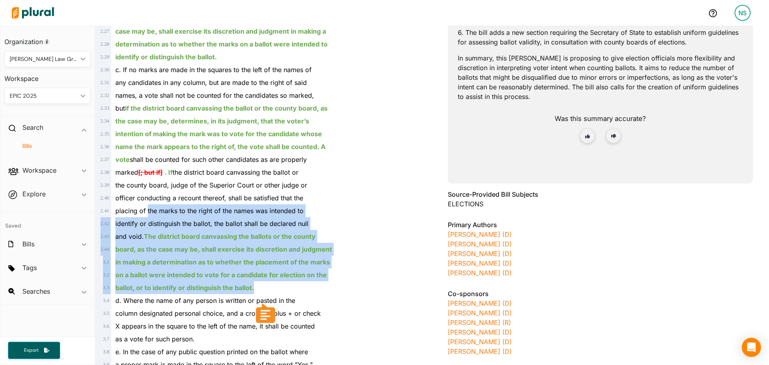
click at [149, 206] on div "placing of the marks to the right of the names was intended to" at bounding box center [267, 210] width 312 height 13
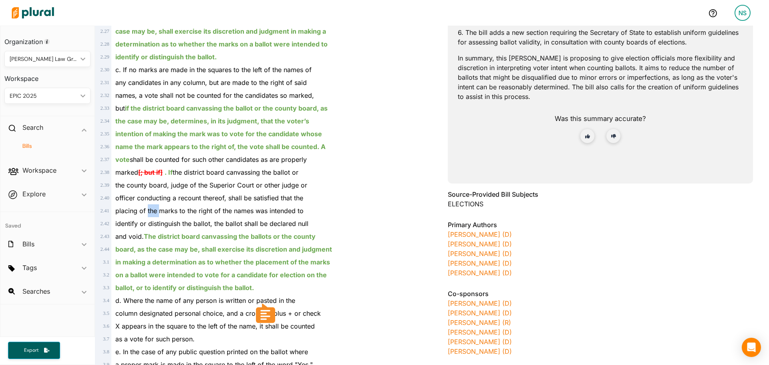
click at [149, 206] on div "placing of the marks to the right of the names was intended to" at bounding box center [267, 210] width 312 height 13
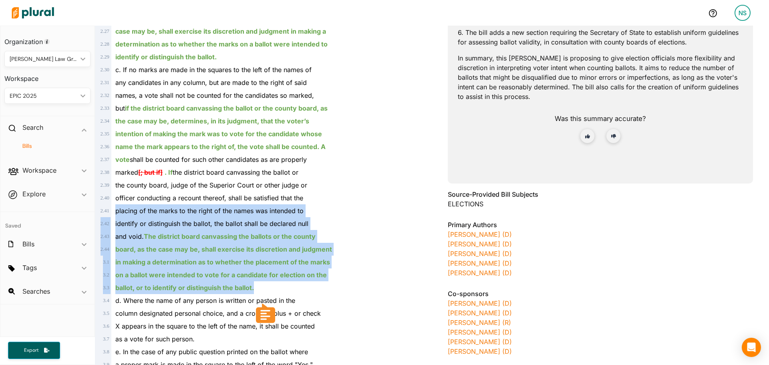
drag, startPoint x: 149, startPoint y: 206, endPoint x: 195, endPoint y: 294, distance: 99.4
click at [195, 294] on div "d. Where the name of any person is written or pasted in the" at bounding box center [267, 300] width 312 height 13
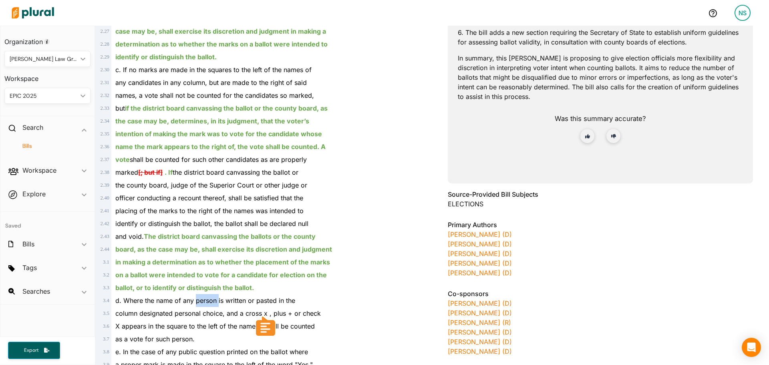
click at [195, 294] on div "d. Where the name of any person is written or pasted in the" at bounding box center [267, 300] width 312 height 13
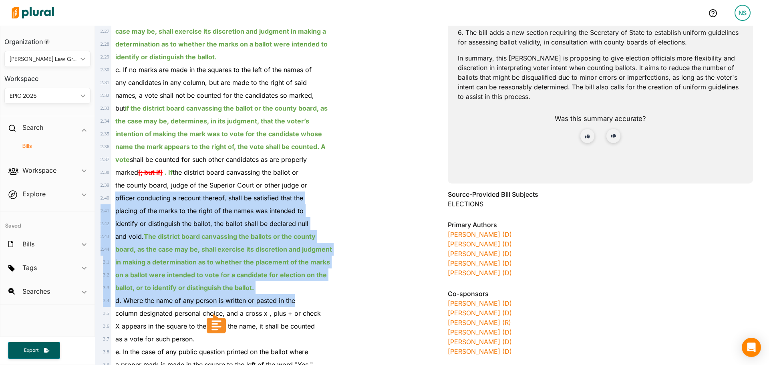
drag, startPoint x: 195, startPoint y: 294, endPoint x: 142, endPoint y: 189, distance: 118.2
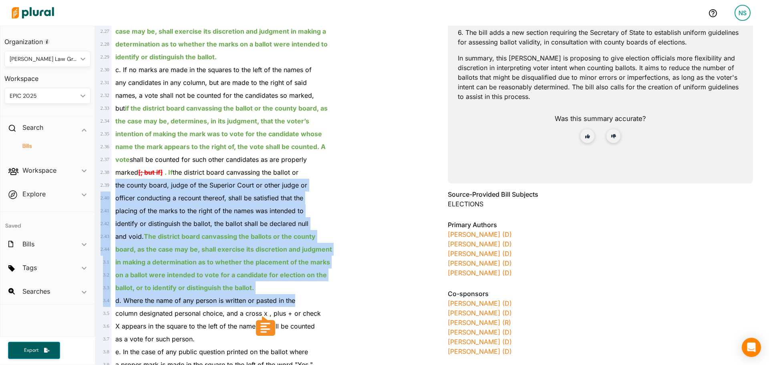
click at [141, 188] on span "the county board, judge of the Superior Court or other judge or" at bounding box center [211, 185] width 192 height 8
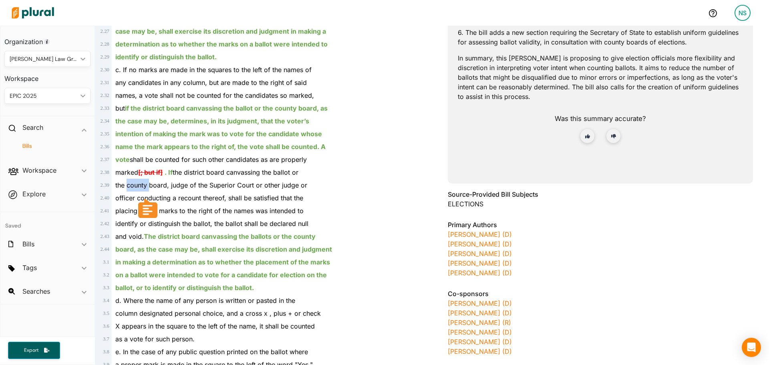
click at [141, 188] on span "the county board, judge of the Superior Court or other judge or" at bounding box center [211, 185] width 192 height 8
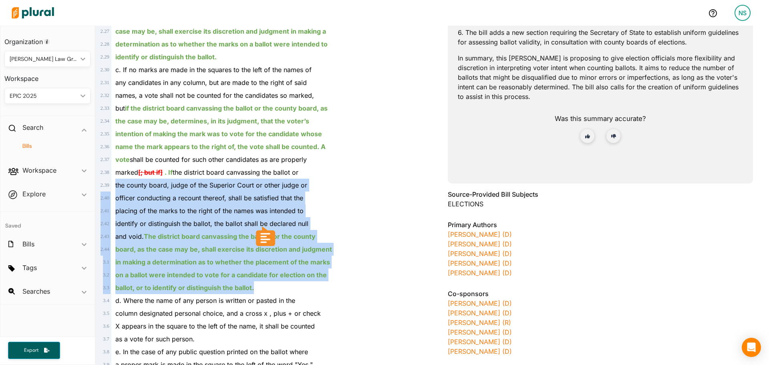
drag, startPoint x: 141, startPoint y: 188, endPoint x: 163, endPoint y: 289, distance: 103.3
click at [163, 289] on ins "ballot, or to identify or distinguish the ballot." at bounding box center [184, 288] width 139 height 8
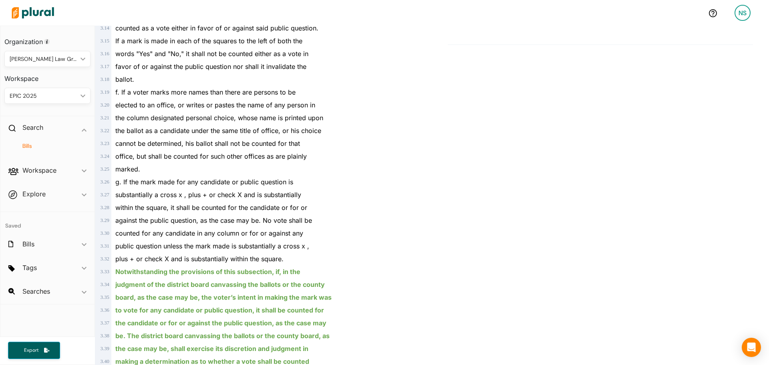
scroll to position [1002, 0]
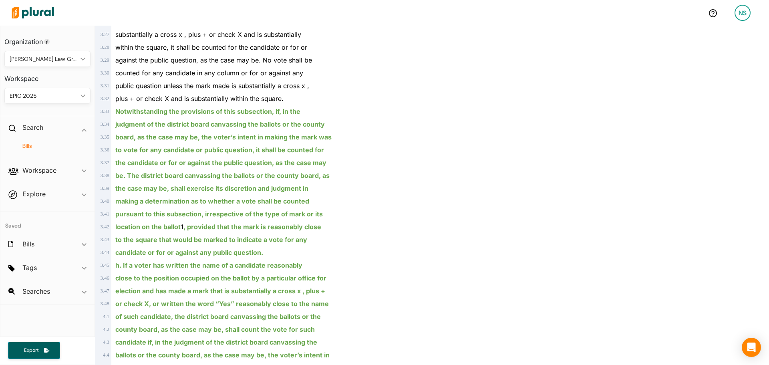
click at [130, 92] on div "public question unless the mark made is substantially a cross x ," at bounding box center [267, 85] width 312 height 13
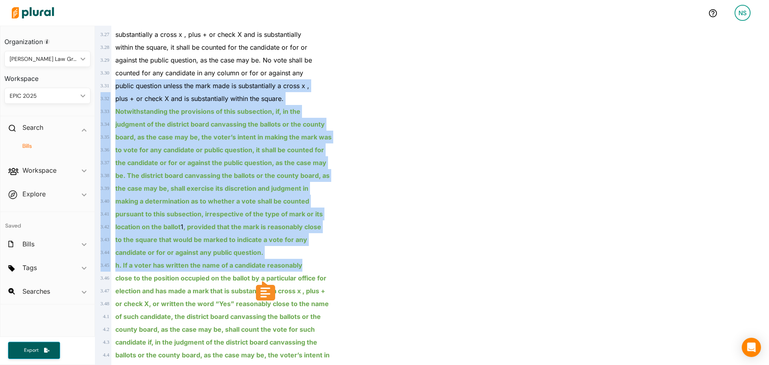
drag, startPoint x: 130, startPoint y: 92, endPoint x: 220, endPoint y: 265, distance: 195.7
click at [220, 265] on div "2 . 1 AN ACT concerning the counting of cast ballots by boards of 2 . 2 electio…" at bounding box center [263, 79] width 331 height 1897
click at [220, 268] on ins "h. If a voter has written the name of a candidate reasonably" at bounding box center [208, 265] width 187 height 8
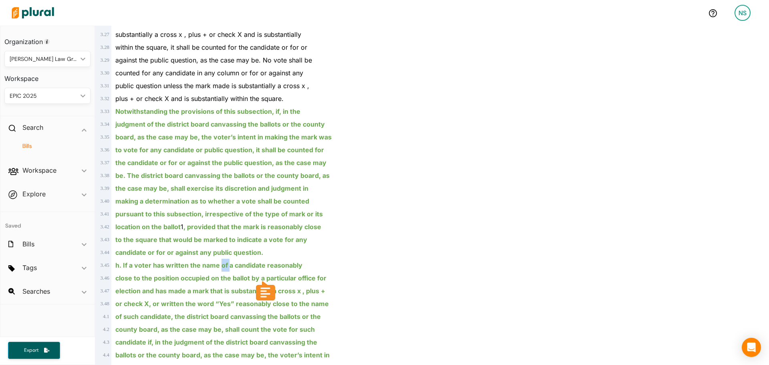
click at [220, 268] on ins "h. If a voter has written the name of a candidate reasonably" at bounding box center [208, 265] width 187 height 8
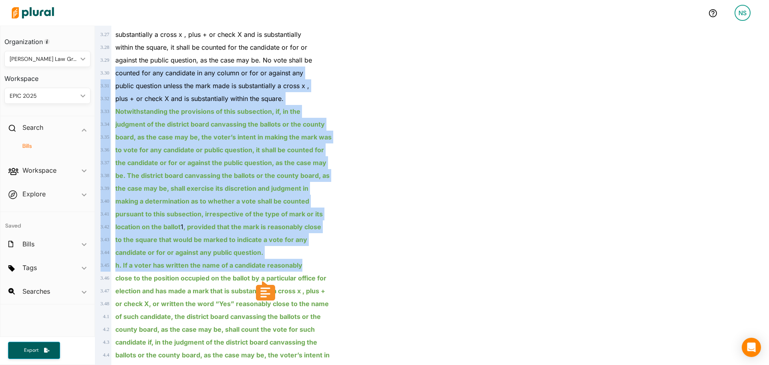
drag, startPoint x: 220, startPoint y: 268, endPoint x: 129, endPoint y: 65, distance: 222.5
click at [131, 68] on div "2 . 1 AN ACT concerning the counting of cast ballots by boards of 2 . 2 electio…" at bounding box center [263, 79] width 331 height 1897
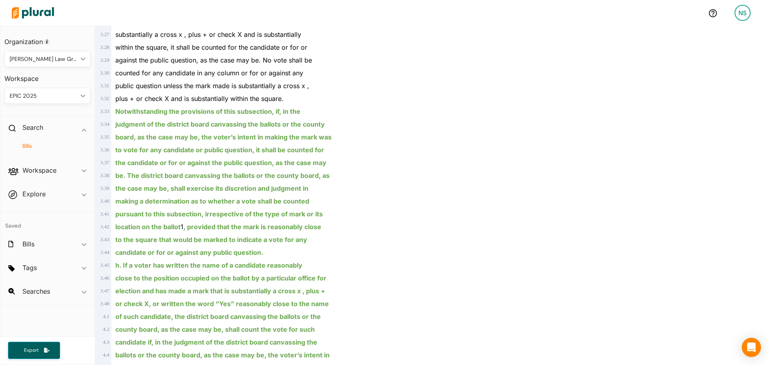
click at [129, 65] on div "against the public question, as the case may be. No vote shall be" at bounding box center [267, 60] width 312 height 13
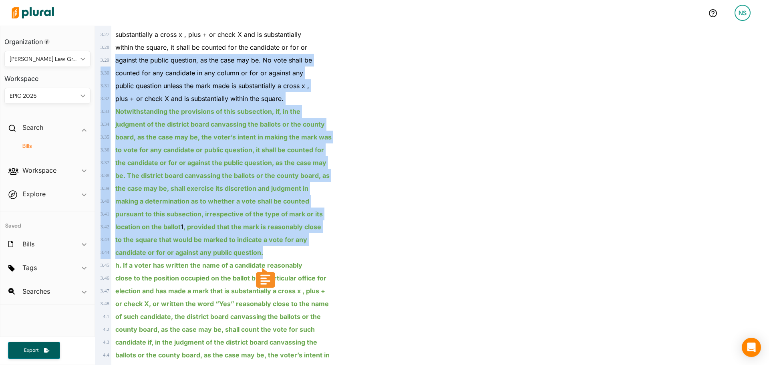
drag, startPoint x: 129, startPoint y: 65, endPoint x: 240, endPoint y: 254, distance: 219.2
click at [240, 254] on div "2 . 1 AN ACT concerning the counting of cast ballots by boards of 2 . 2 electio…" at bounding box center [263, 79] width 331 height 1897
click at [240, 254] on ins "candidate or for or against any public question." at bounding box center [189, 252] width 148 height 8
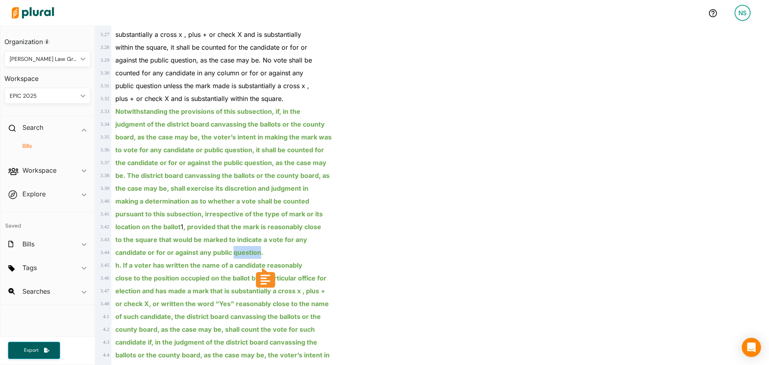
click at [240, 254] on ins "candidate or for or against any public question." at bounding box center [189, 252] width 148 height 8
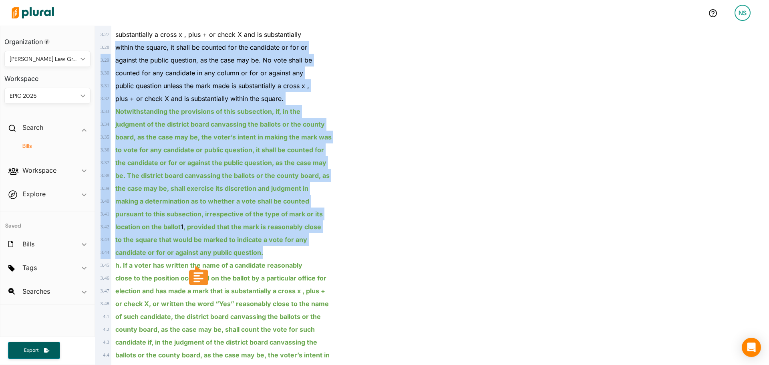
drag, startPoint x: 240, startPoint y: 254, endPoint x: 142, endPoint y: 46, distance: 229.9
click at [142, 46] on div "2 . 1 AN ACT concerning the counting of cast ballots by boards of 2 . 2 electio…" at bounding box center [263, 79] width 331 height 1897
click at [142, 46] on span "within the square, it shall be counted for the candidate or for or" at bounding box center [211, 47] width 192 height 8
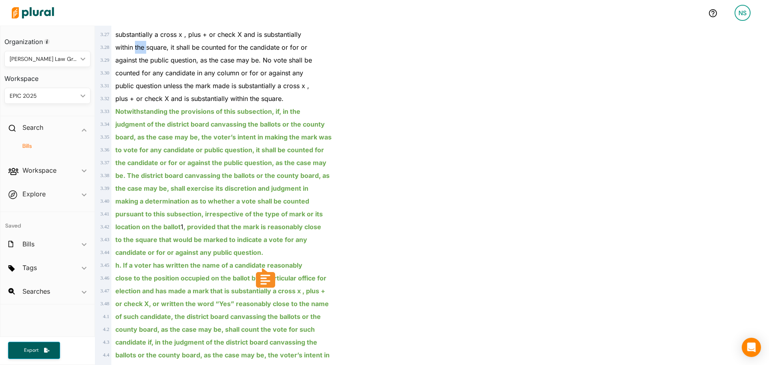
click at [142, 46] on span "within the square, it shall be counted for the candidate or for or" at bounding box center [211, 47] width 192 height 8
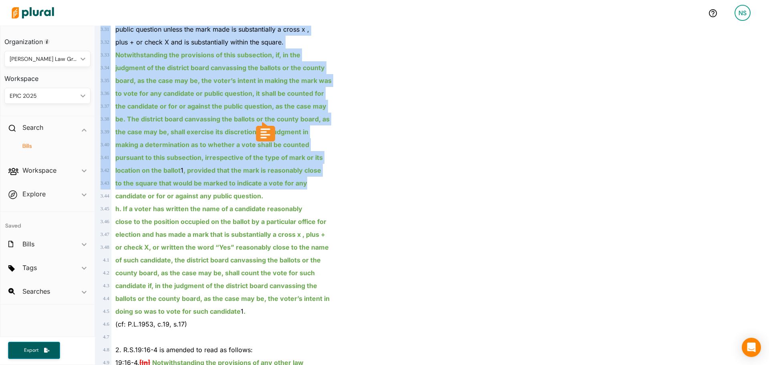
scroll to position [1082, 0]
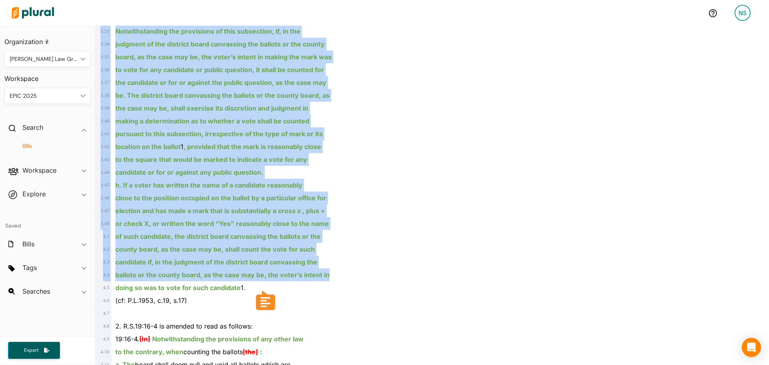
drag, startPoint x: 142, startPoint y: 46, endPoint x: 241, endPoint y: 282, distance: 255.0
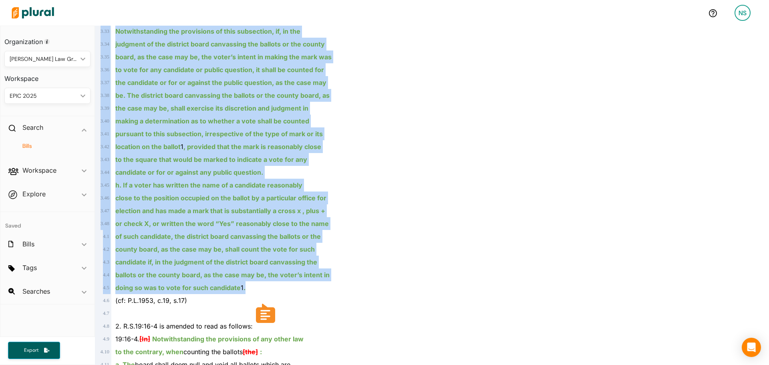
click at [241, 282] on div "doing so was to vote for such candidate 1 ." at bounding box center [267, 287] width 312 height 13
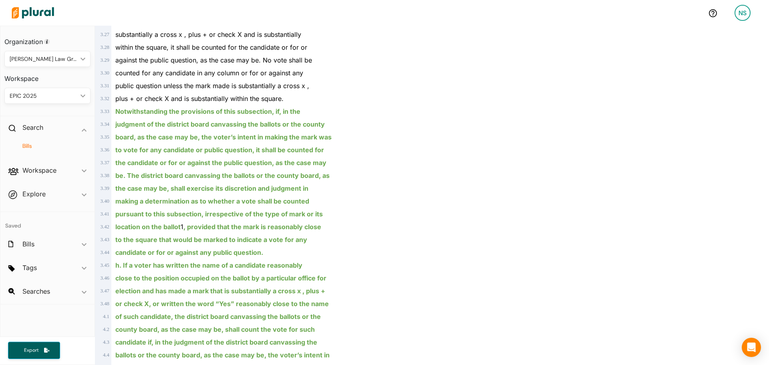
scroll to position [1042, 0]
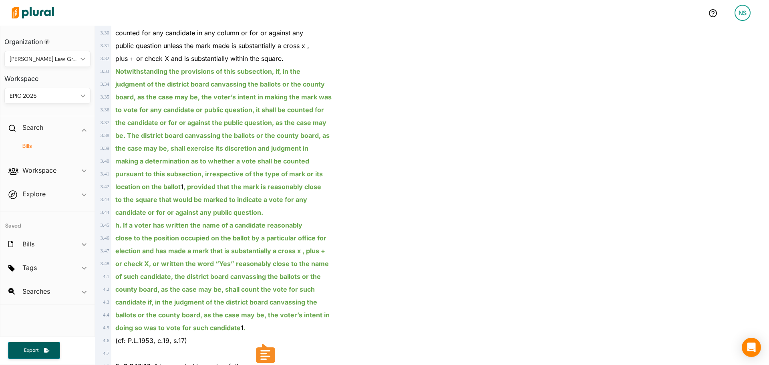
click at [149, 223] on ins "h. If a voter has written the name of a candidate reasonably" at bounding box center [208, 225] width 187 height 8
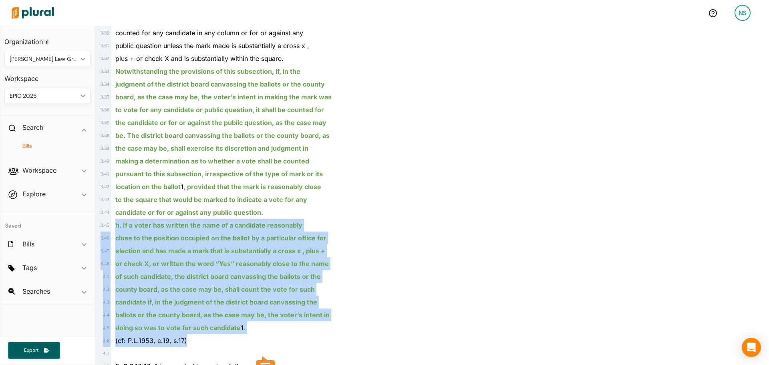
drag, startPoint x: 149, startPoint y: 223, endPoint x: 216, endPoint y: 335, distance: 130.7
click at [216, 335] on div "2 . 1 AN ACT concerning the counting of cast ballots by boards of 2 . 2 electio…" at bounding box center [263, 39] width 331 height 1897
click at [216, 335] on div "(cf: P.L.1953, c.19, s.17)" at bounding box center [267, 340] width 312 height 13
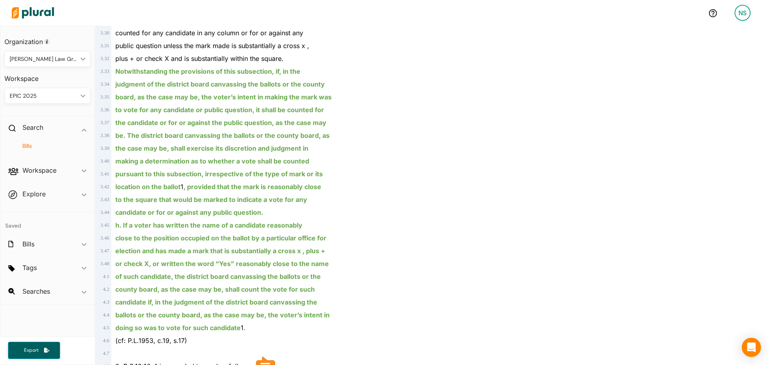
click at [216, 335] on div "(cf: P.L.1953, c.19, s.17)" at bounding box center [267, 340] width 312 height 13
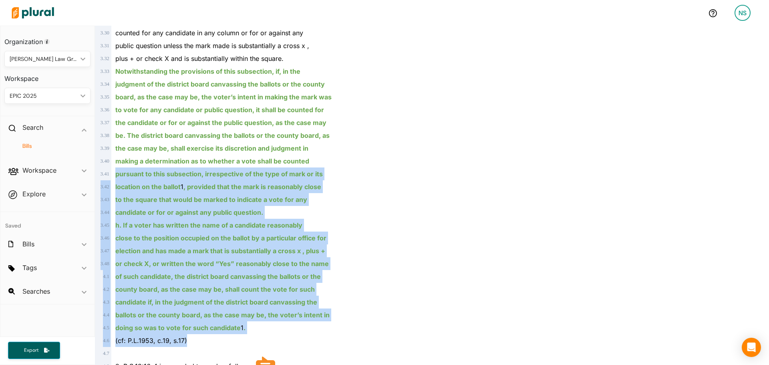
drag, startPoint x: 216, startPoint y: 335, endPoint x: 154, endPoint y: 169, distance: 177.6
click at [154, 169] on div "2 . 1 AN ACT concerning the counting of cast ballots by boards of 2 . 2 electio…" at bounding box center [263, 39] width 331 height 1897
click at [154, 169] on div "pursuant to this subsection, irrespective of the type of mark or its" at bounding box center [267, 173] width 312 height 13
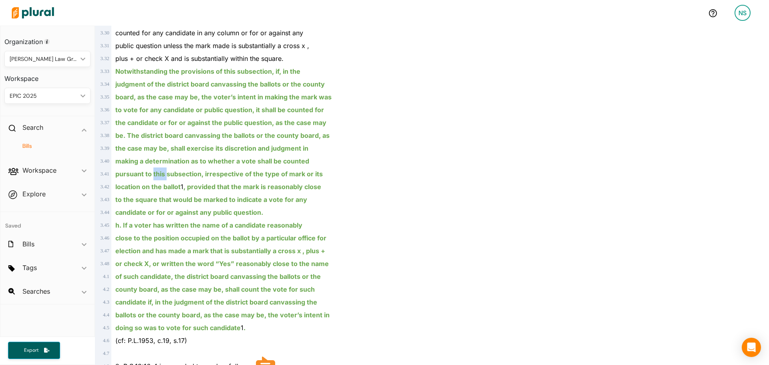
click at [154, 169] on div "pursuant to this subsection, irrespective of the type of mark or its" at bounding box center [267, 173] width 312 height 13
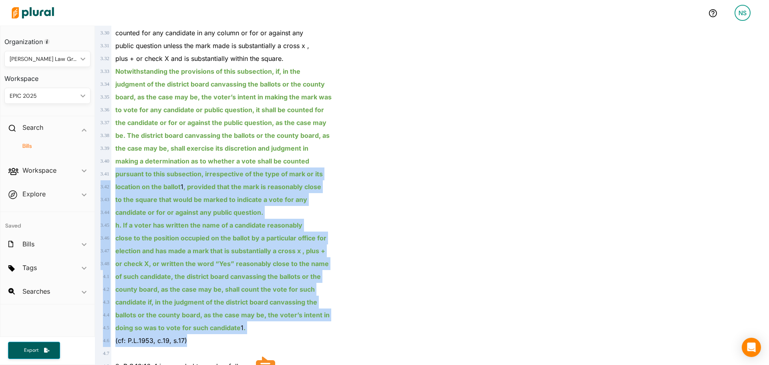
drag, startPoint x: 154, startPoint y: 169, endPoint x: 209, endPoint y: 339, distance: 178.4
click at [209, 339] on div "2 . 1 AN ACT concerning the counting of cast ballots by boards of 2 . 2 electio…" at bounding box center [263, 39] width 331 height 1897
click at [209, 339] on div "(cf: P.L.1953, c.19, s.17)" at bounding box center [267, 340] width 312 height 13
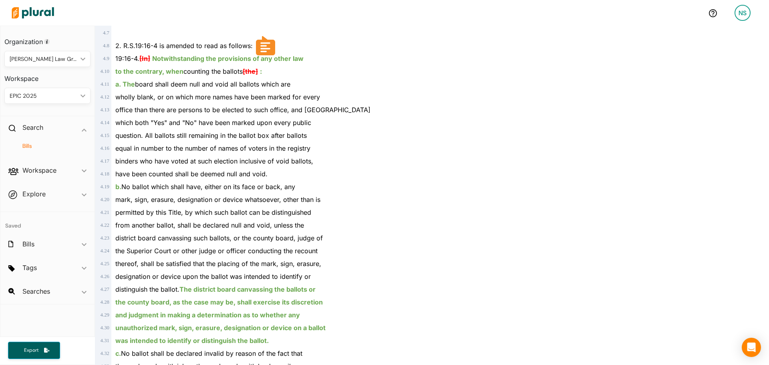
scroll to position [1522, 0]
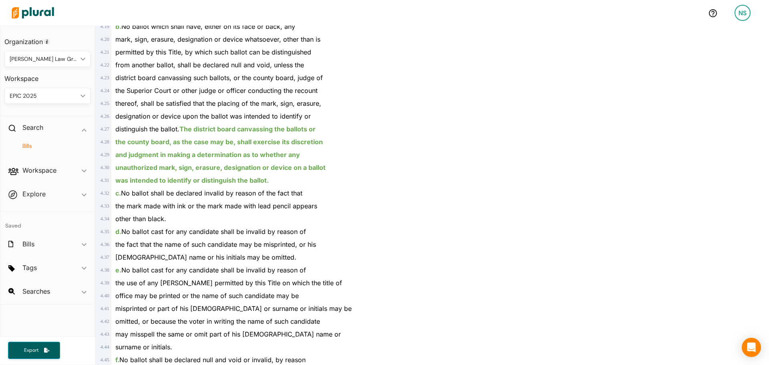
click at [285, 133] on div "distinguish the ballot. The district board canvassing the ballots or" at bounding box center [267, 129] width 312 height 13
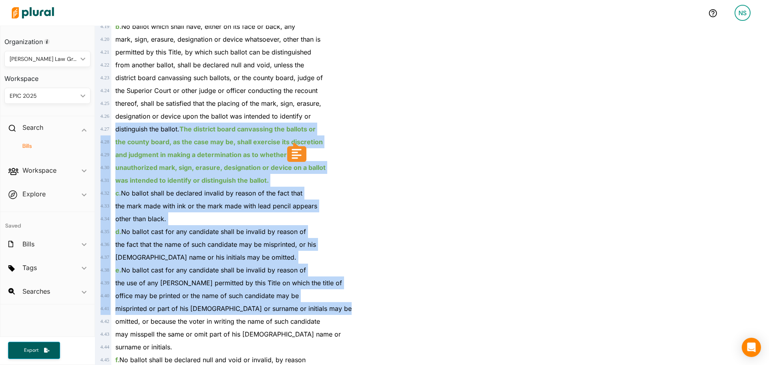
drag, startPoint x: 285, startPoint y: 133, endPoint x: 318, endPoint y: 312, distance: 181.7
click at [318, 312] on div "misprinted or part of his [DEMOGRAPHIC_DATA] or surname or initials may be" at bounding box center [267, 308] width 312 height 13
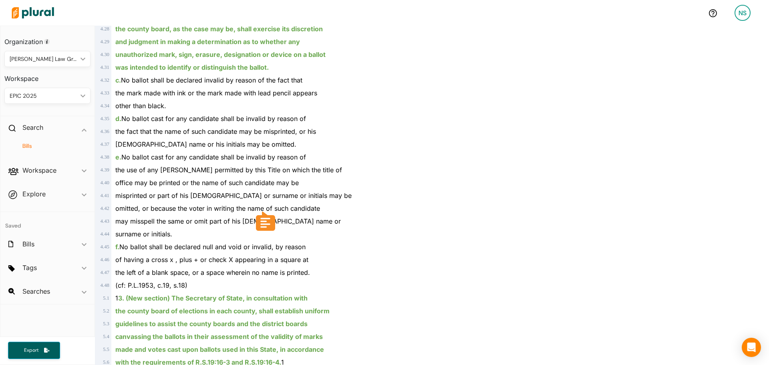
scroll to position [1687, 0]
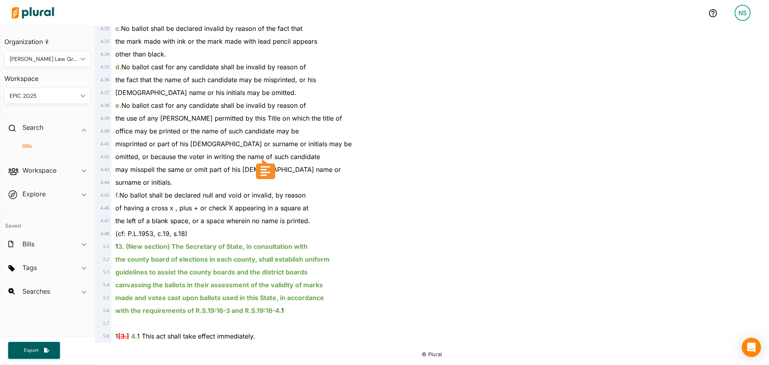
click at [179, 220] on span "the left of a blank space, or a space wherein no name is printed." at bounding box center [212, 221] width 195 height 8
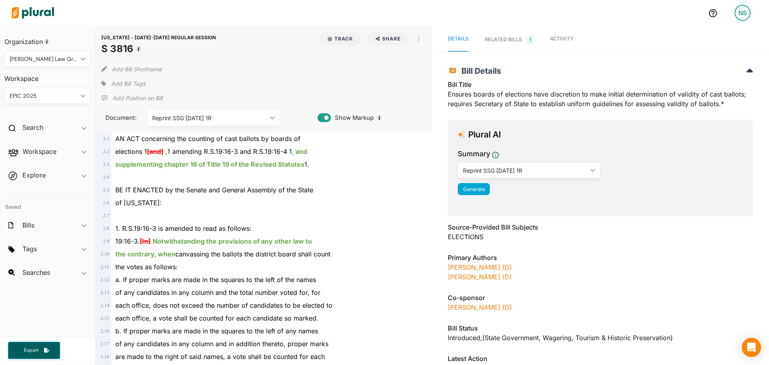
click at [510, 44] on div "RELATED BILLS 1" at bounding box center [509, 40] width 49 height 10
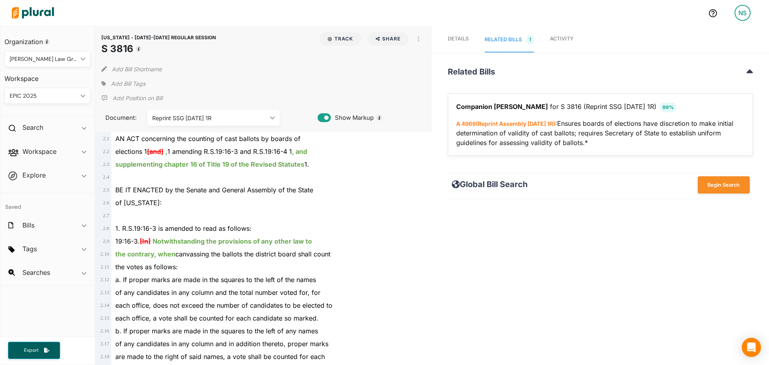
click at [552, 48] on link "Activity" at bounding box center [562, 40] width 24 height 25
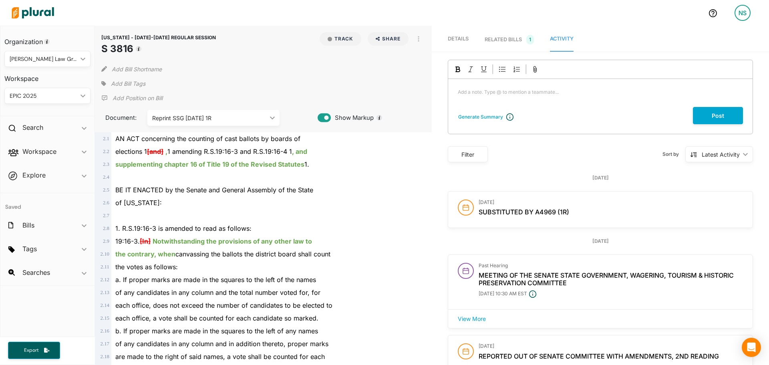
click at [463, 37] on span "Details" at bounding box center [458, 39] width 21 height 6
